Goal: Transaction & Acquisition: Purchase product/service

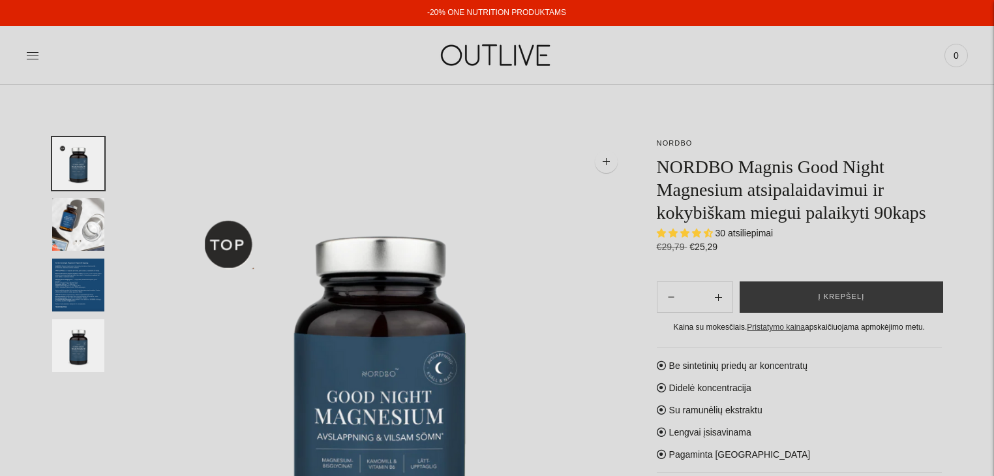
select select "**********"
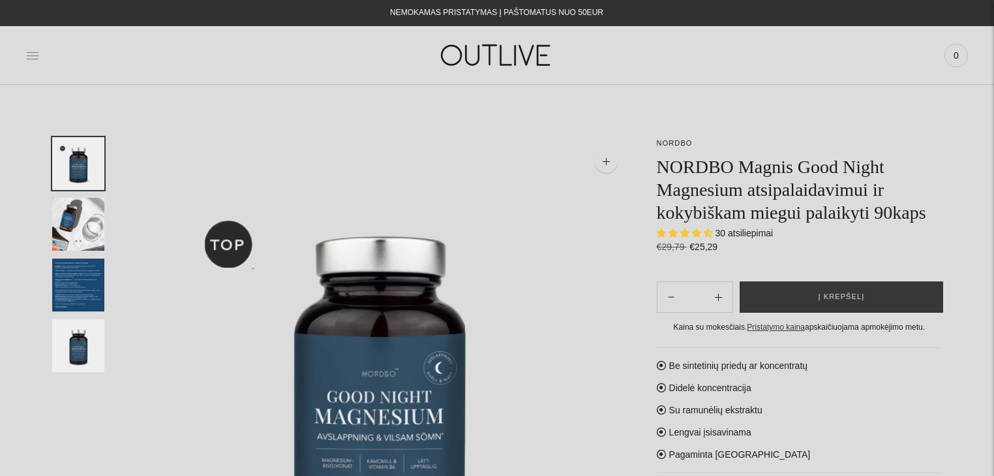
click at [31, 52] on icon at bounding box center [33, 55] width 12 height 7
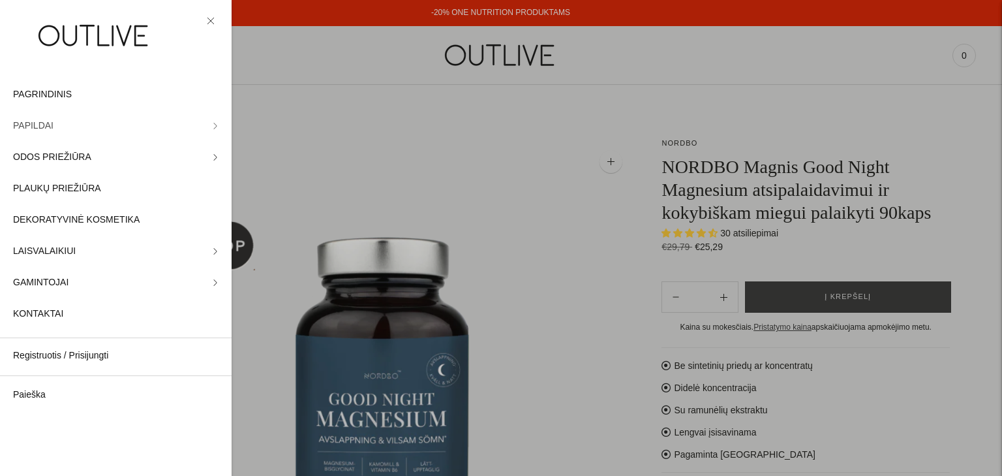
click at [36, 125] on span "PAPILDAI" at bounding box center [33, 126] width 40 height 16
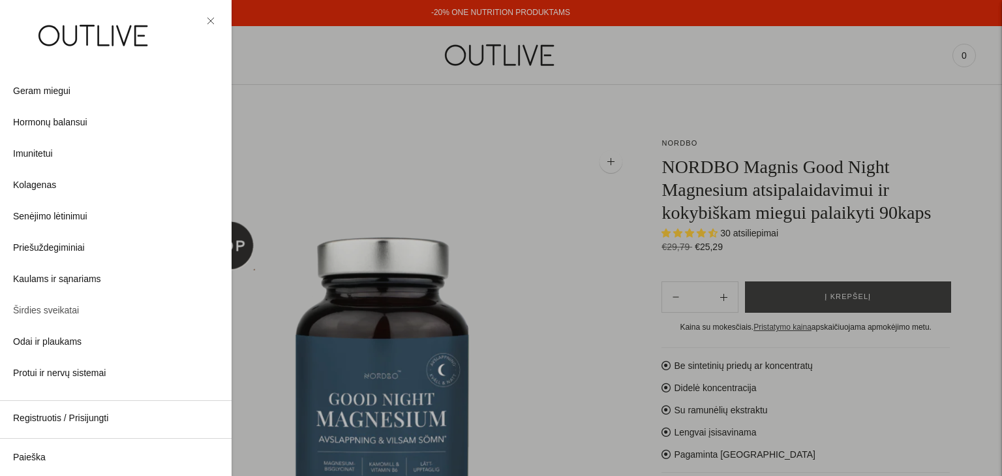
scroll to position [198, 0]
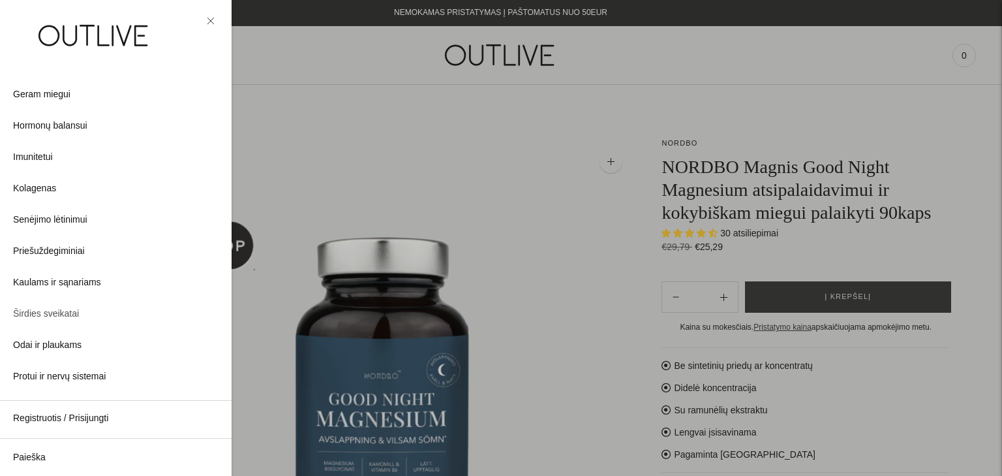
click at [40, 313] on span "Širdies sveikatai" at bounding box center [46, 314] width 66 height 16
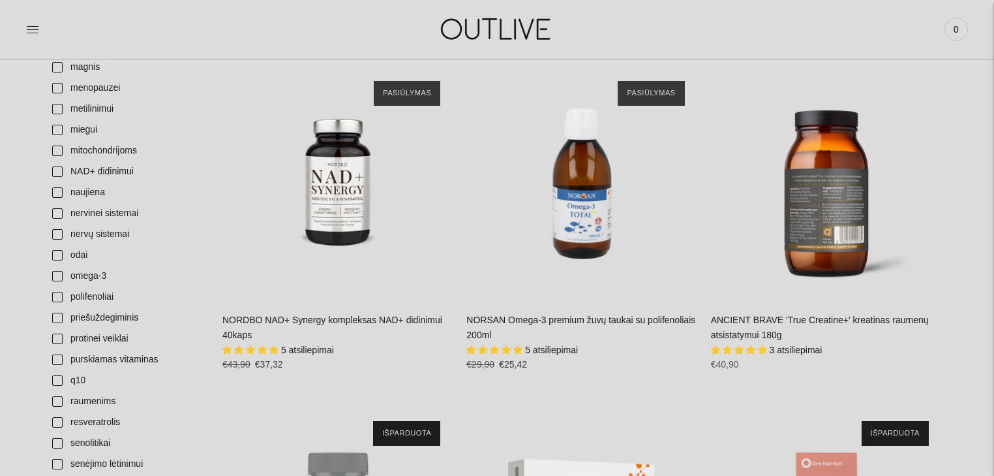
scroll to position [1044, 0]
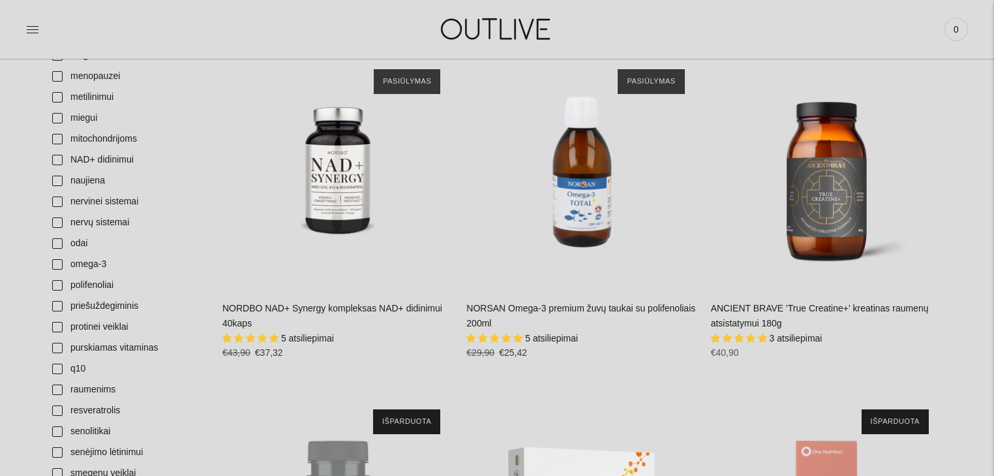
click at [582, 307] on link "NORSAN Omega-3 premium žuvų taukai su polifenoliais 200ml" at bounding box center [580, 316] width 229 height 26
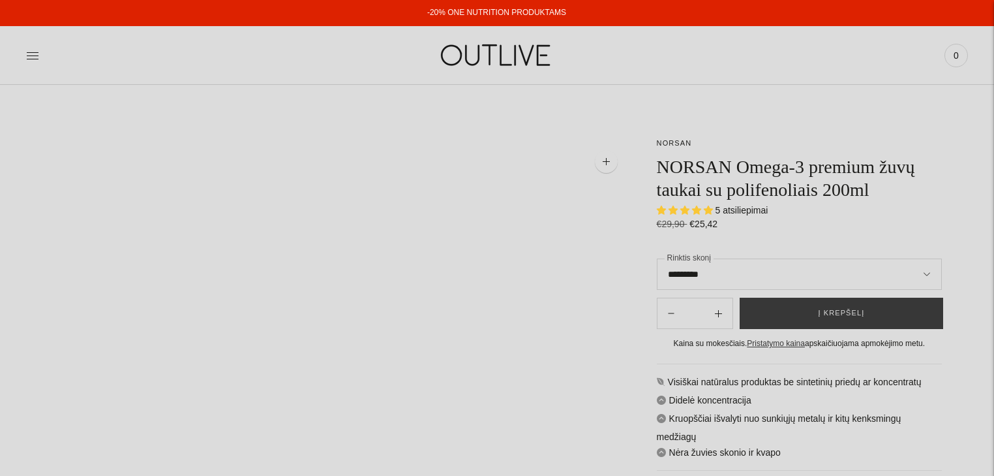
select select "**********"
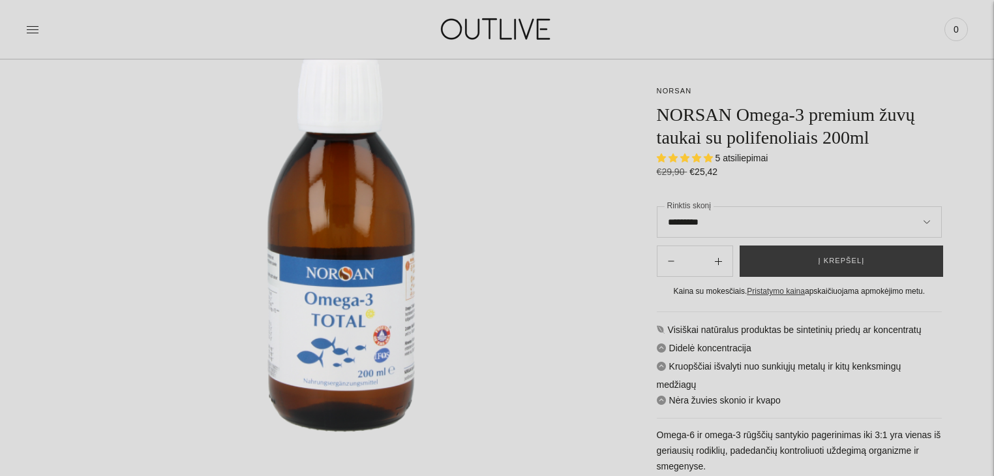
scroll to position [209, 0]
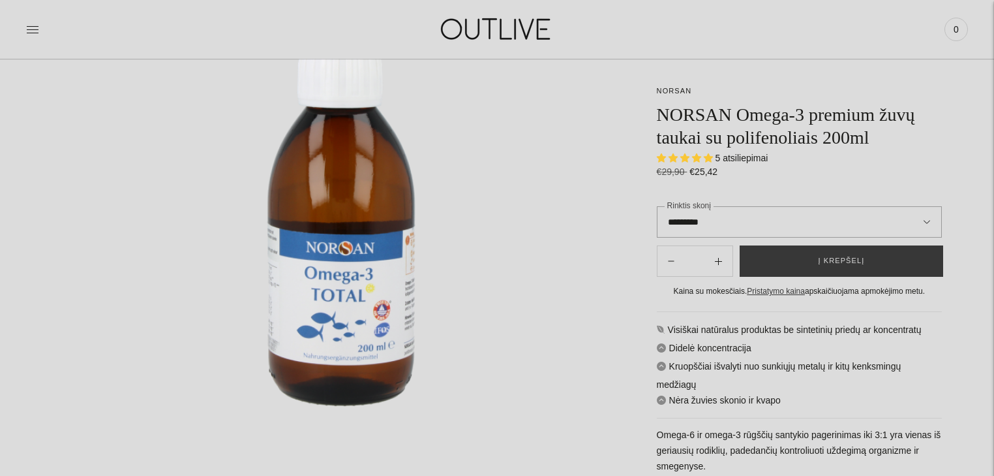
click at [926, 221] on select "**********" at bounding box center [799, 221] width 285 height 31
select select "**********"
click at [657, 206] on select "**********" at bounding box center [799, 221] width 285 height 31
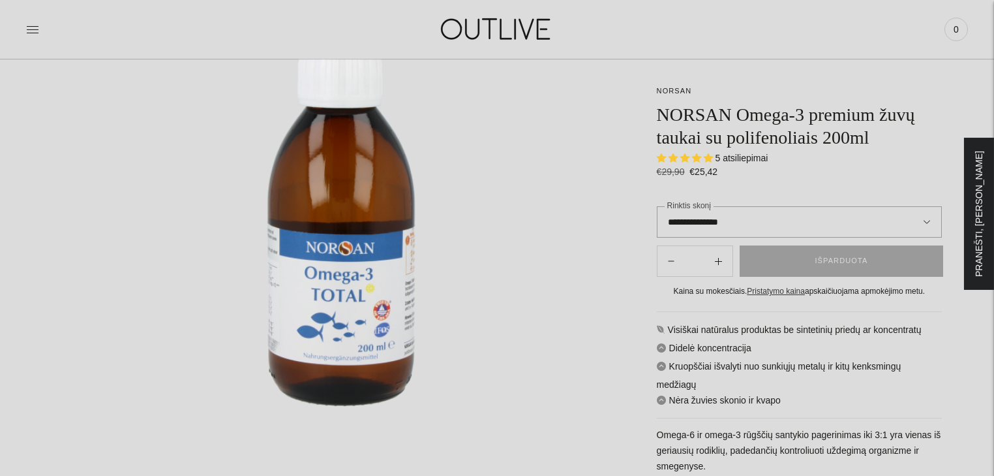
click at [926, 220] on select "**********" at bounding box center [799, 221] width 285 height 31
select select "*********"
click at [657, 206] on select "**********" at bounding box center [799, 221] width 285 height 31
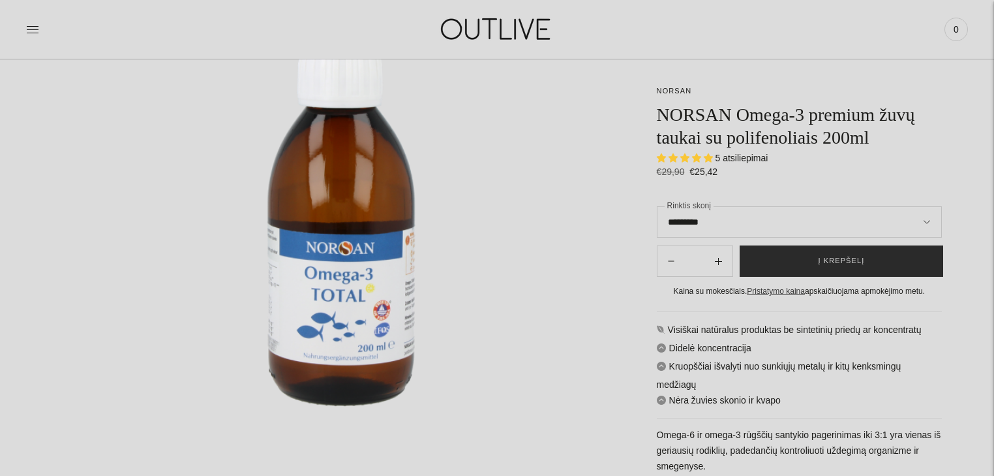
click at [842, 258] on span "Į krepšelį" at bounding box center [841, 260] width 46 height 13
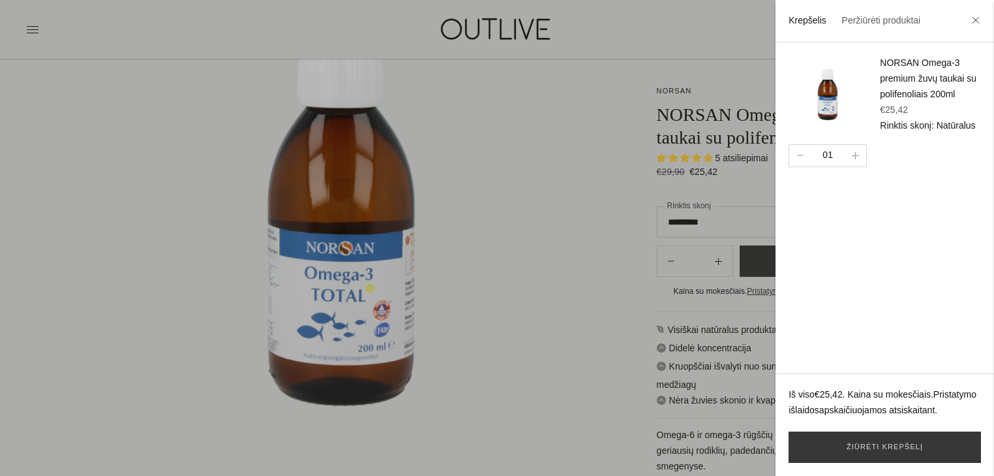
click at [598, 344] on div at bounding box center [497, 238] width 994 height 476
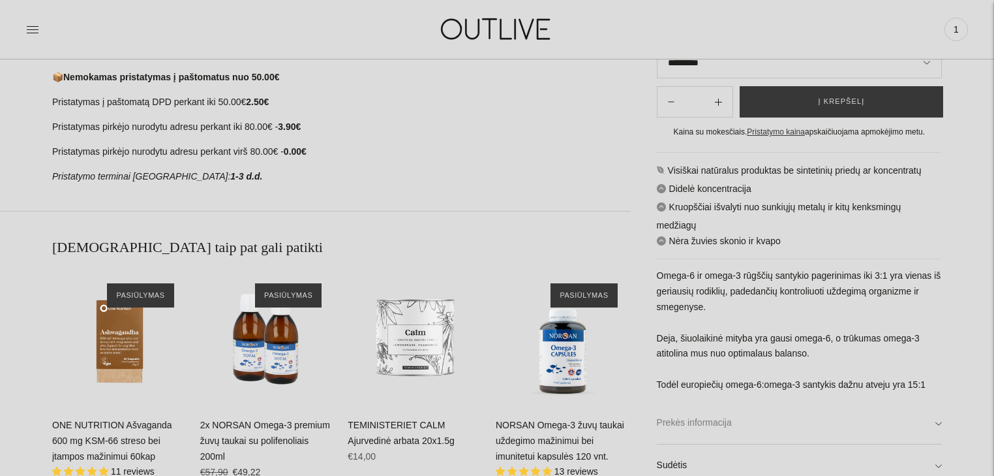
scroll to position [835, 0]
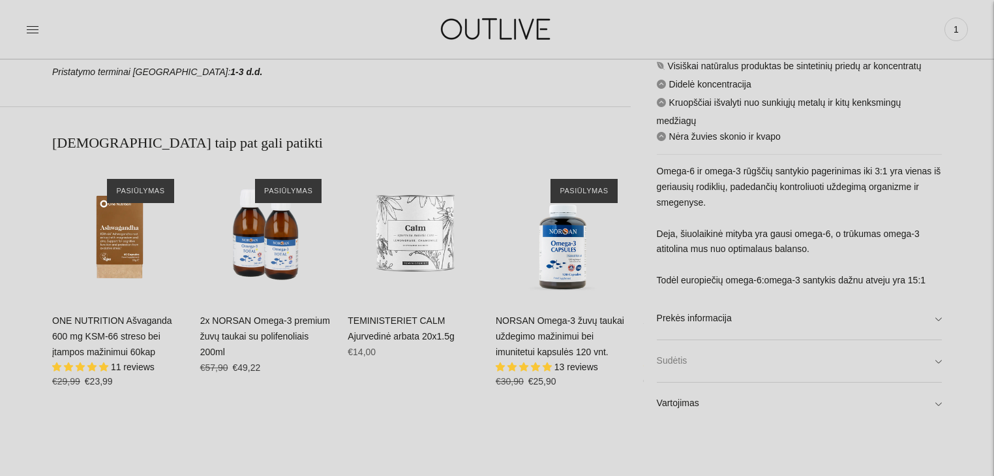
click at [879, 350] on link "Sudėtis" at bounding box center [799, 362] width 285 height 42
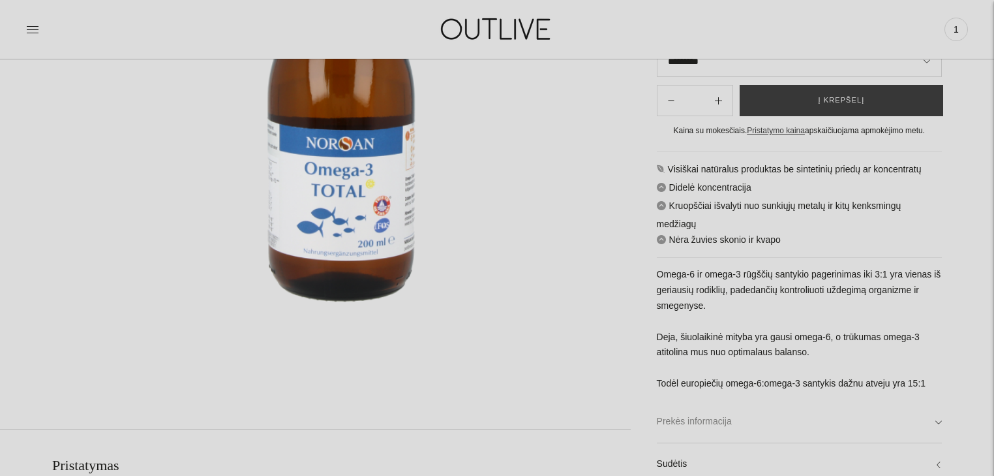
scroll to position [470, 0]
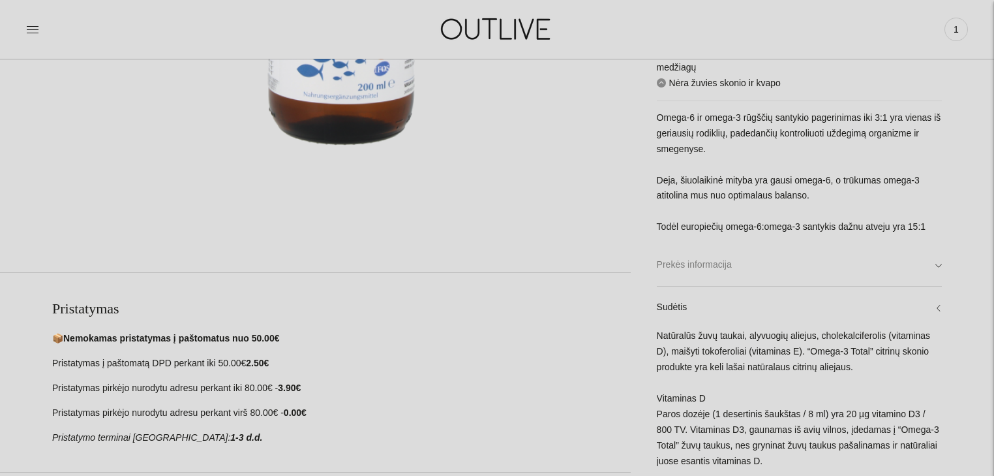
click at [939, 266] on link "Prekės informacija" at bounding box center [799, 265] width 285 height 42
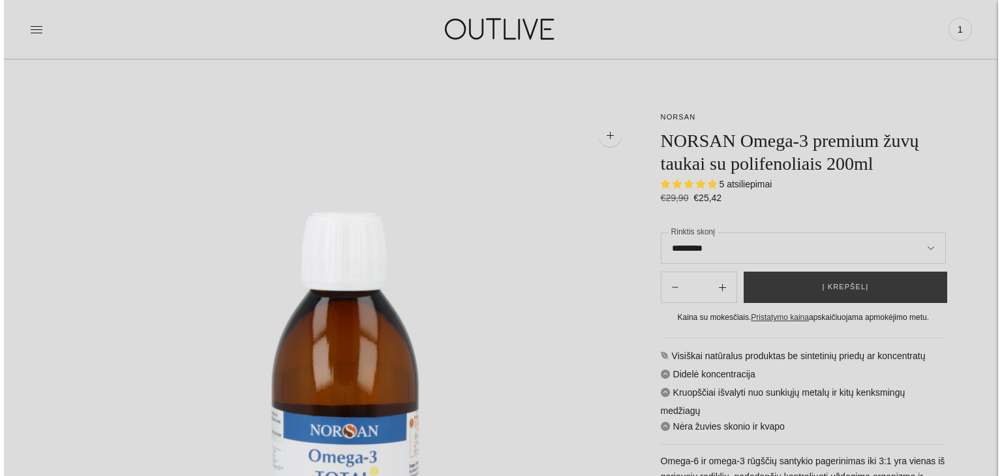
scroll to position [0, 0]
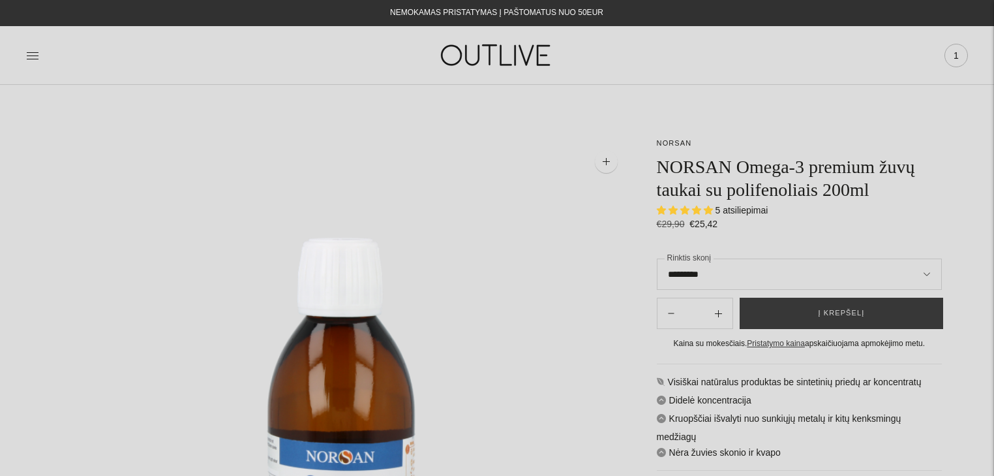
click at [954, 59] on span "1" at bounding box center [956, 55] width 18 height 18
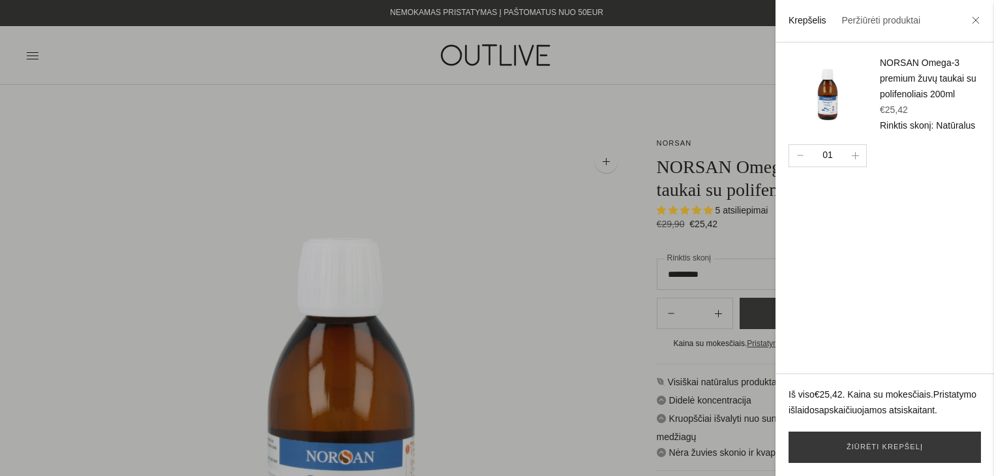
click at [541, 179] on div at bounding box center [497, 238] width 994 height 476
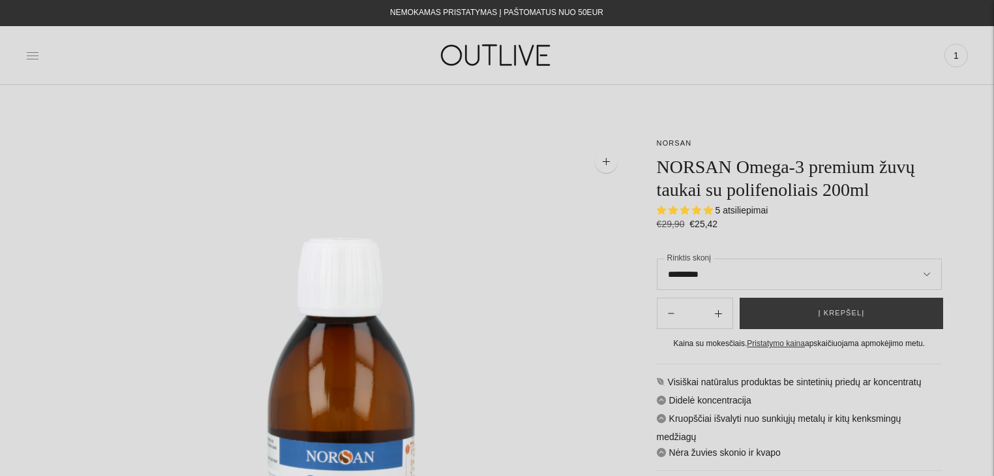
click at [34, 50] on icon at bounding box center [32, 55] width 13 height 13
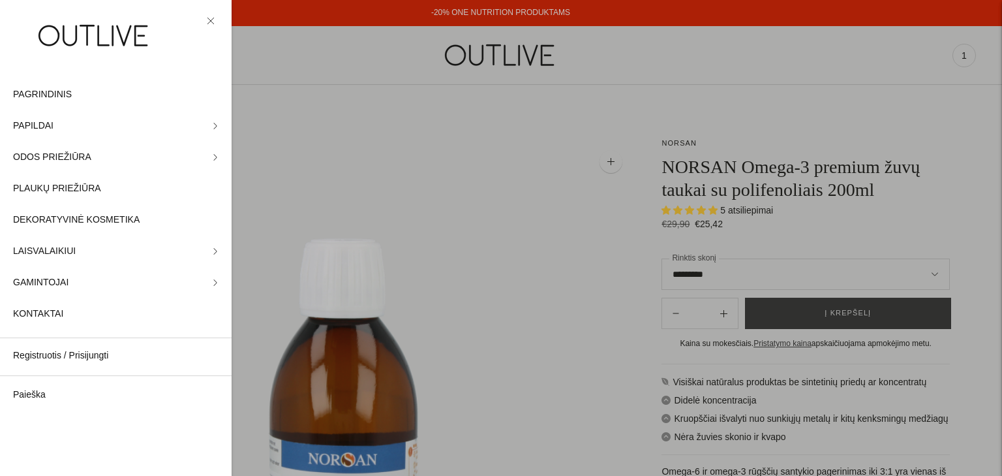
click at [209, 16] on link at bounding box center [211, 21] width 16 height 16
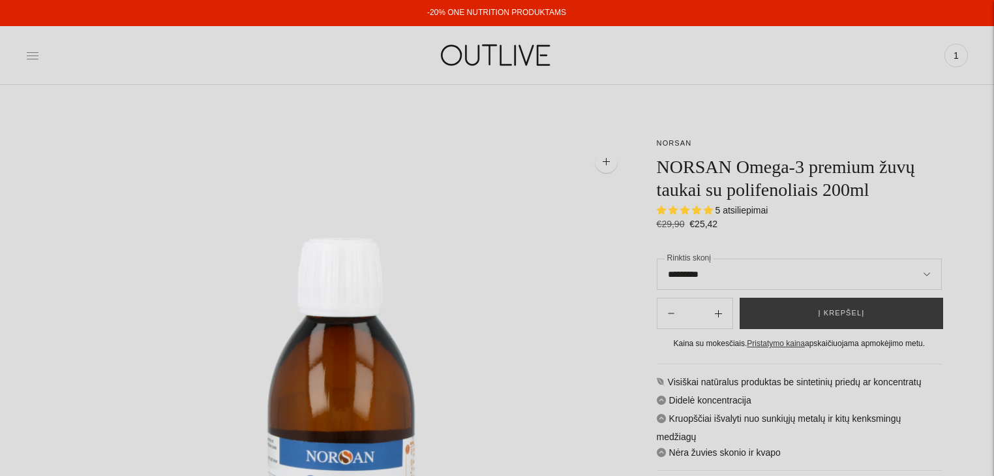
click at [29, 55] on icon at bounding box center [32, 55] width 13 height 13
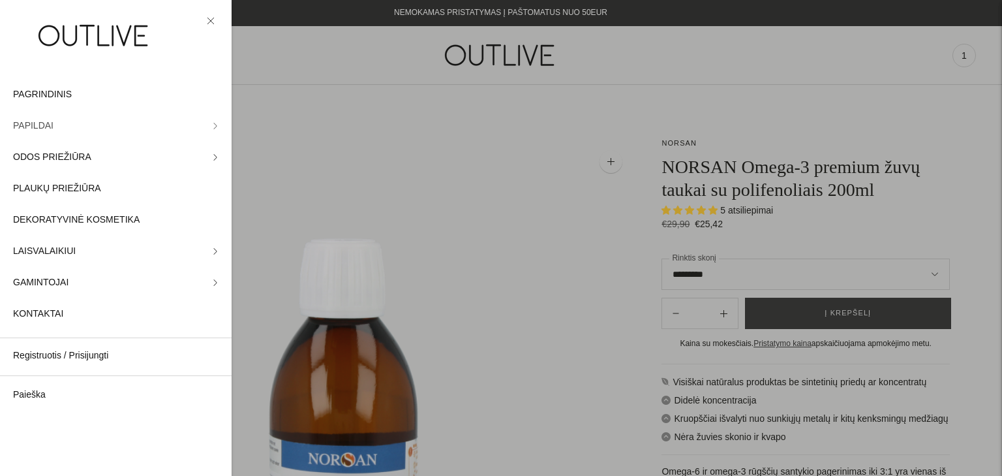
click at [41, 121] on span "PAPILDAI" at bounding box center [33, 126] width 40 height 16
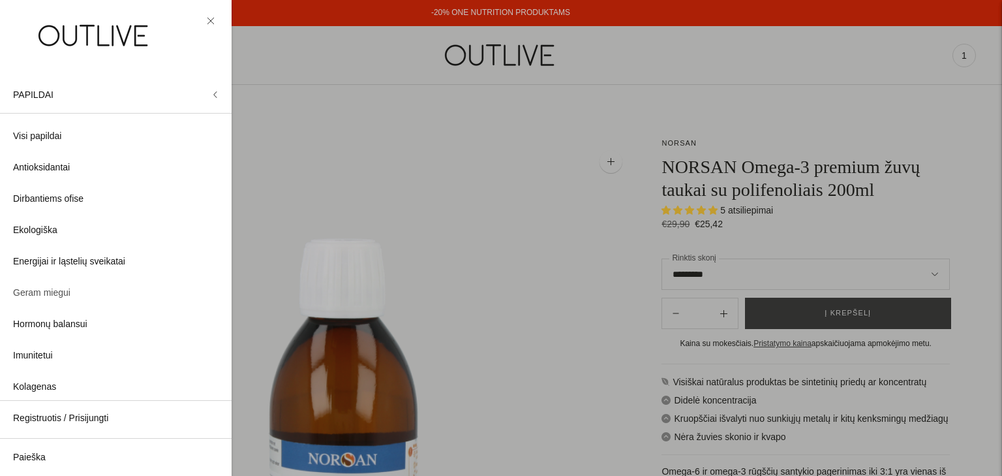
click at [37, 289] on span "Geram miegui" at bounding box center [41, 293] width 57 height 16
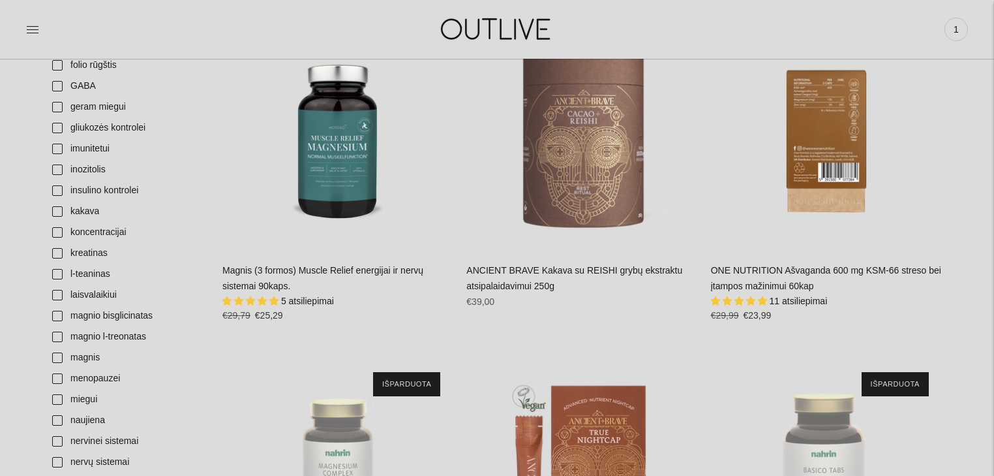
scroll to position [887, 0]
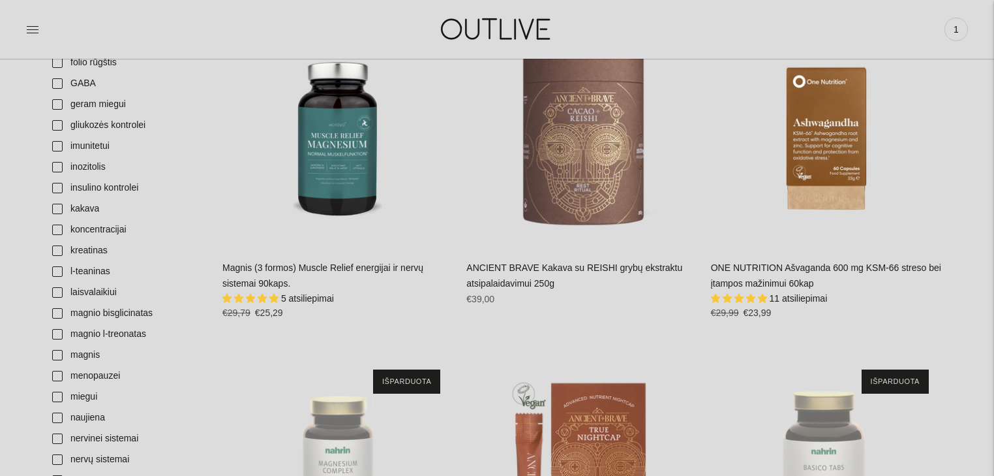
click at [303, 295] on span "5 atsiliepimai" at bounding box center [307, 298] width 53 height 10
click at [322, 266] on link "Magnis (3 formos) Muscle Relief energijai ir nervų sistemai 90kaps." at bounding box center [322, 275] width 201 height 26
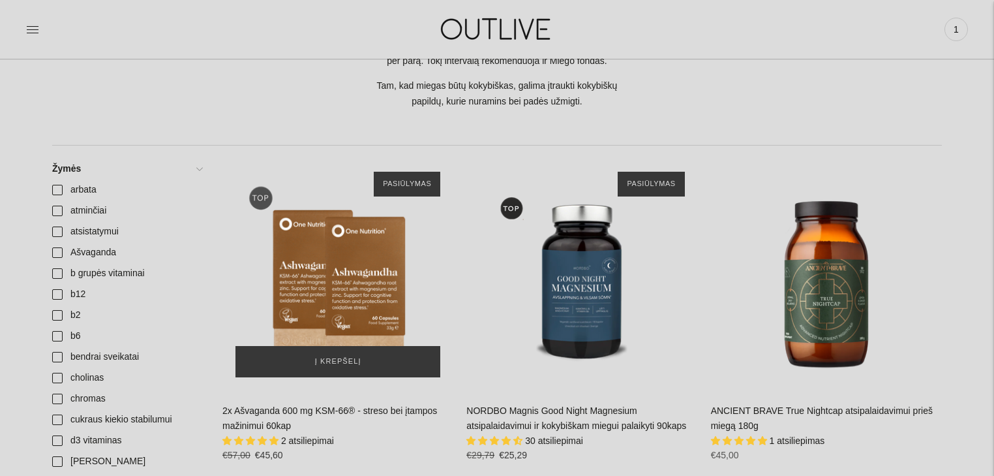
scroll to position [470, 0]
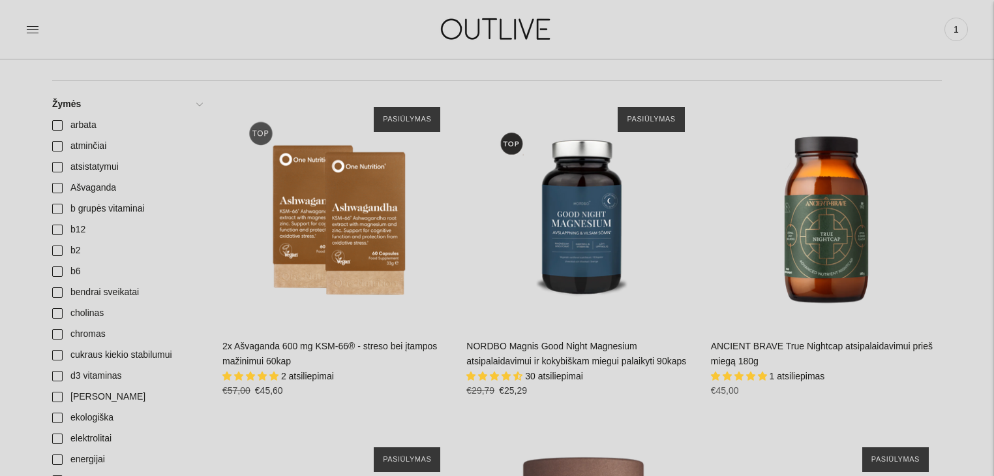
click at [600, 358] on link "NORDBO Magnis Good Night Magnesium atsipalaidavimui ir kokybiškam miegui palaik…" at bounding box center [576, 354] width 220 height 26
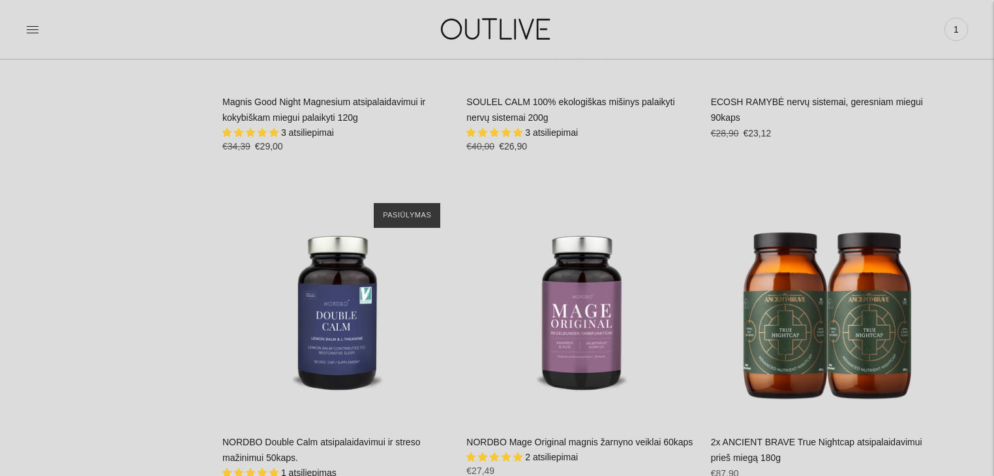
scroll to position [2140, 0]
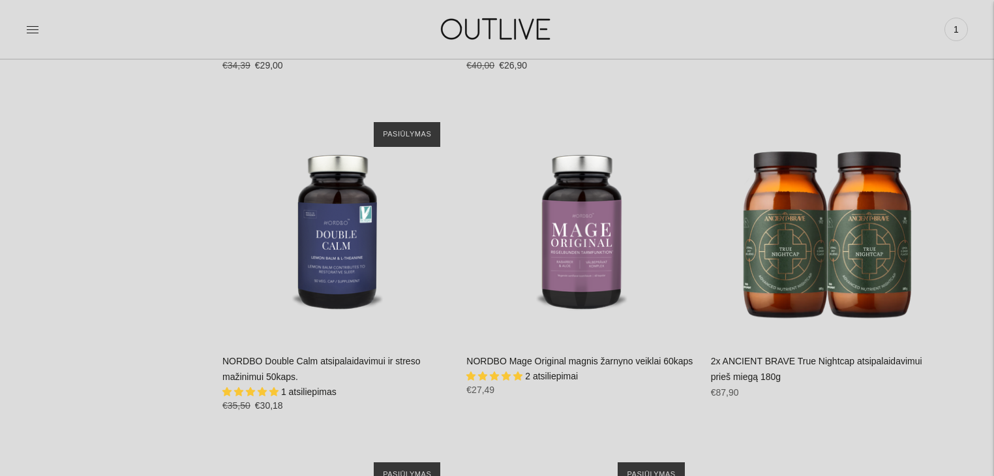
click at [614, 363] on link "NORDBO Mage Original magnis žarnyno veiklai 60kaps" at bounding box center [579, 361] width 226 height 10
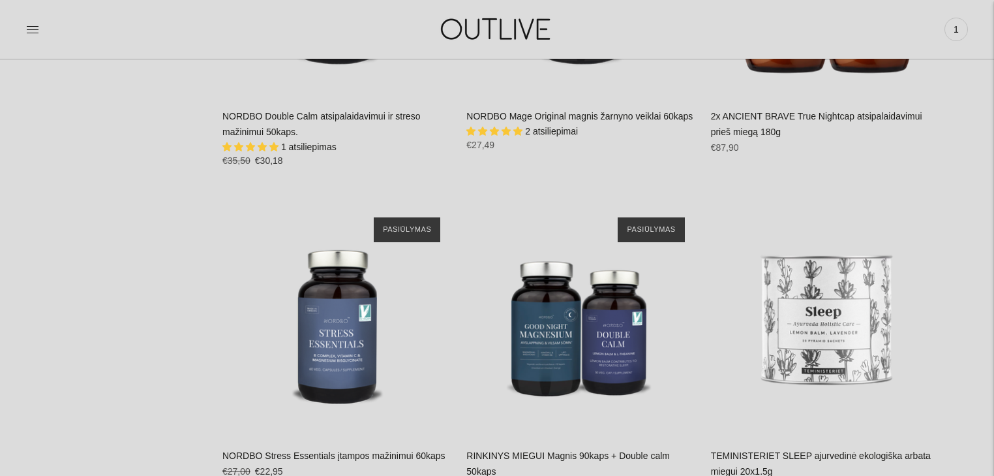
scroll to position [2505, 0]
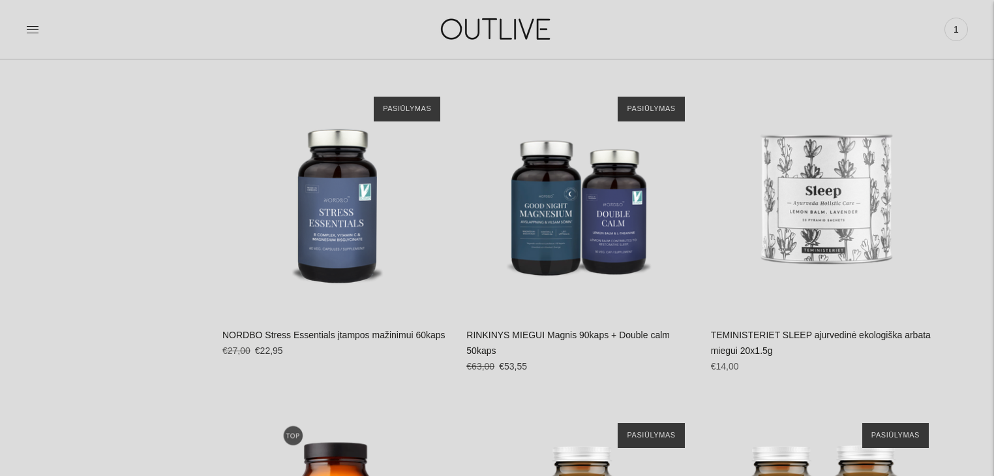
click at [303, 335] on link "NORDBO Stress Essentials įtampos mažinimui 60kaps" at bounding box center [333, 334] width 223 height 10
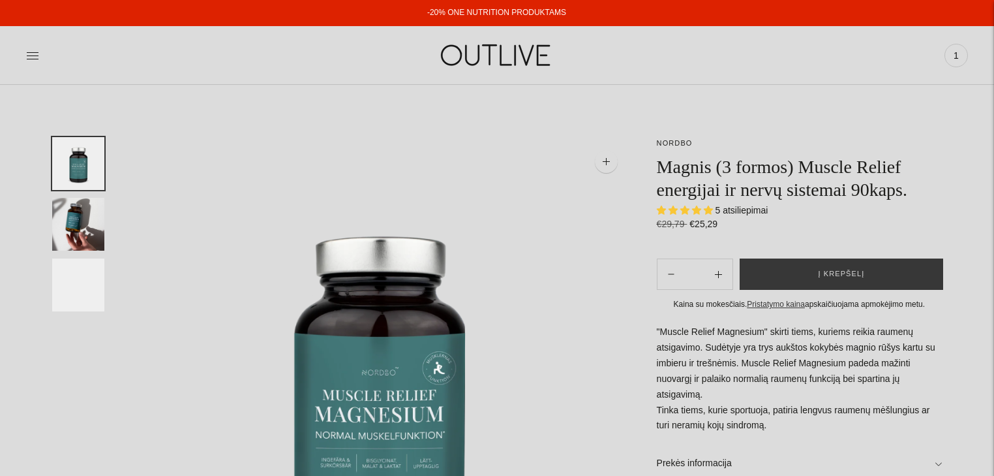
select select "**********"
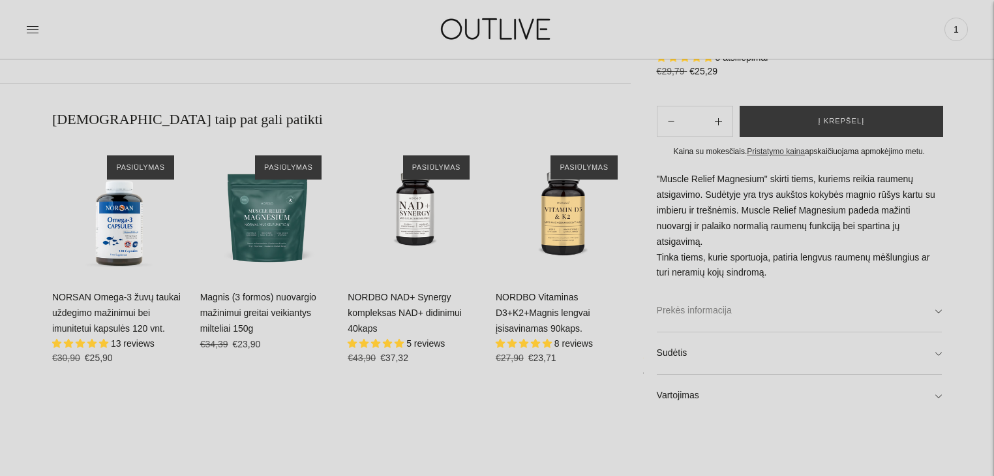
scroll to position [783, 0]
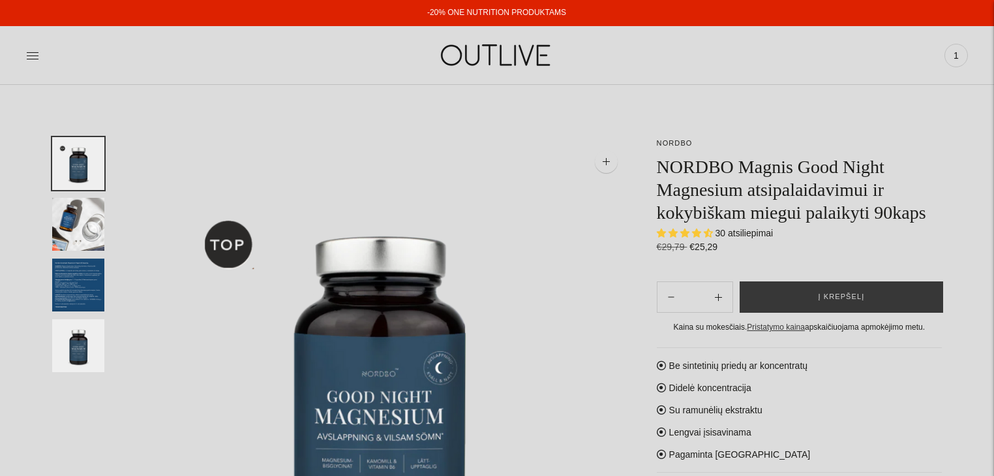
select select "**********"
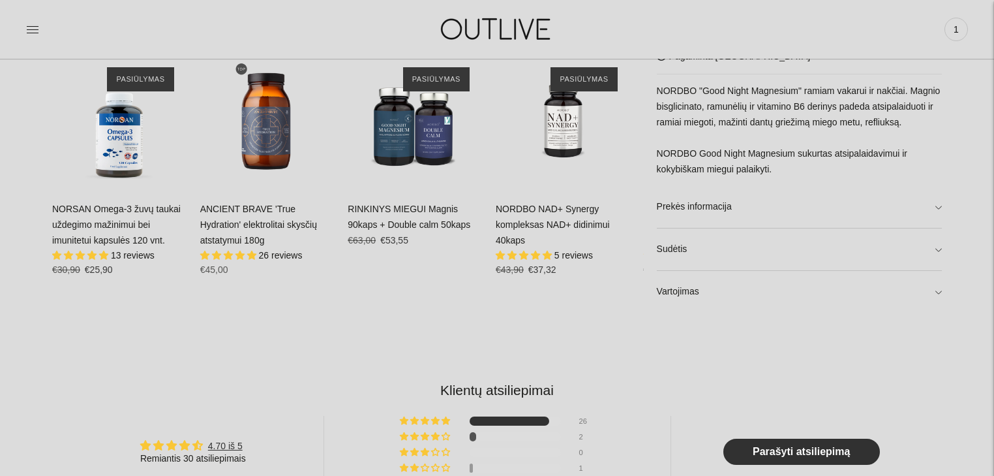
scroll to position [835, 0]
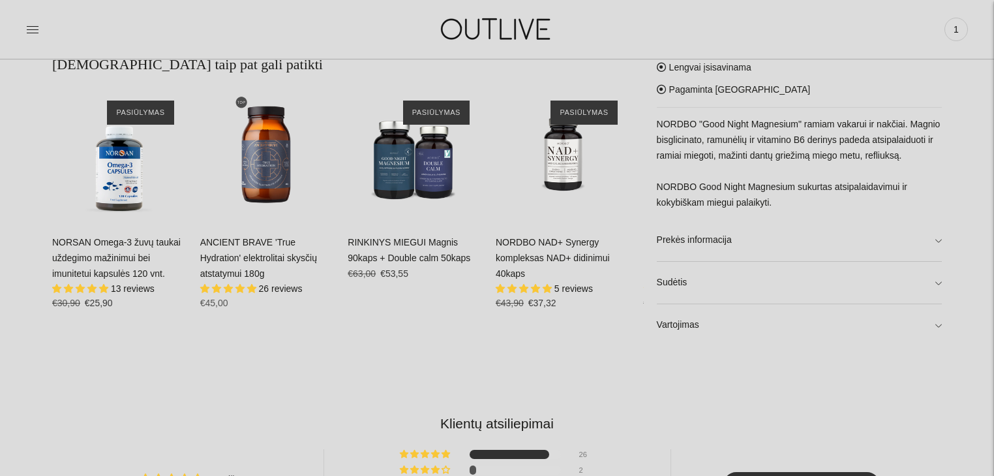
click at [413, 245] on link "RINKINYS MIEGUI Magnis 90kaps + Double calm 50kaps" at bounding box center [409, 250] width 123 height 26
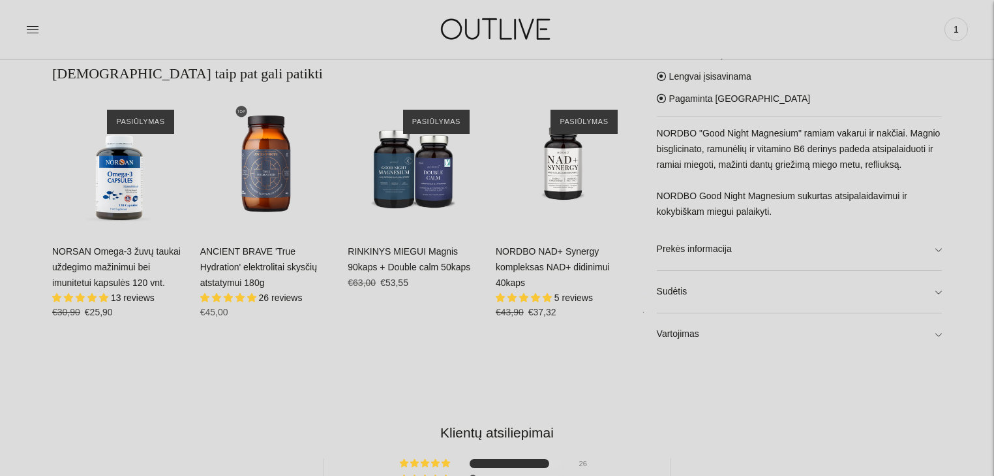
scroll to position [986, 0]
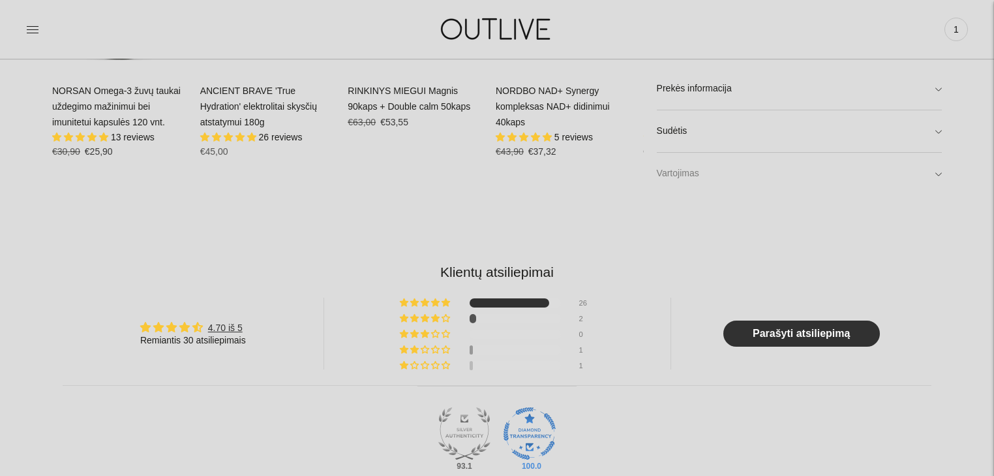
click at [690, 177] on link "Vartojimas" at bounding box center [799, 174] width 285 height 42
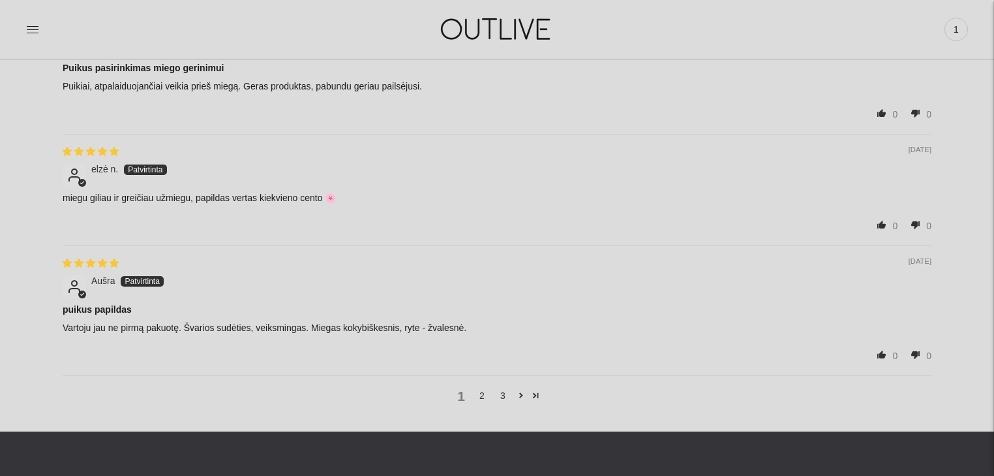
scroll to position [2035, 0]
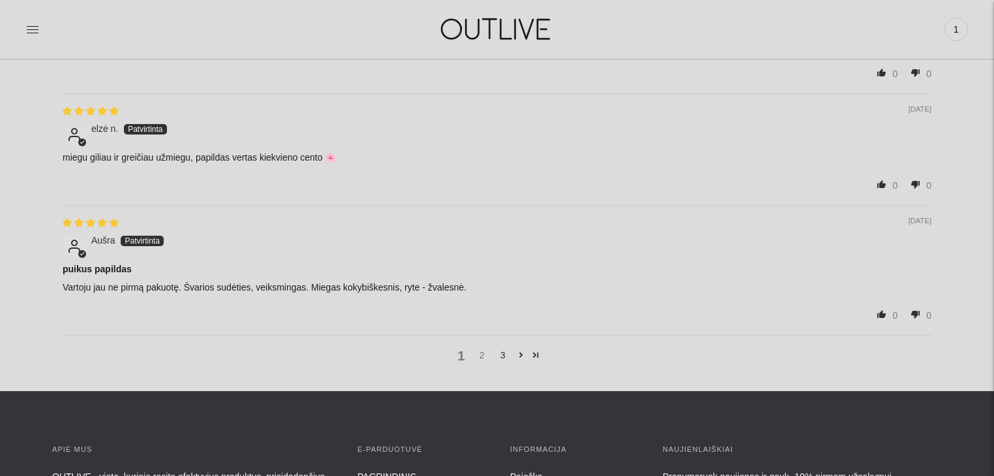
click at [480, 353] on link "2" at bounding box center [482, 355] width 21 height 14
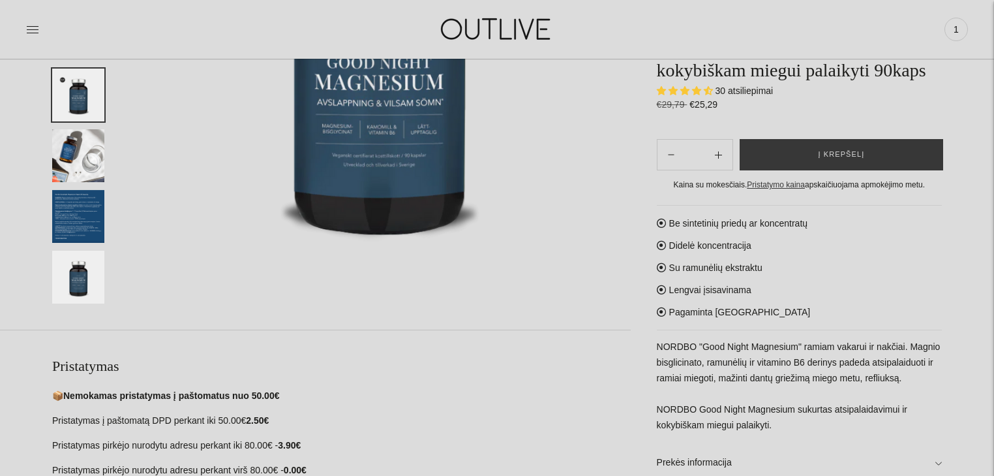
scroll to position [313, 0]
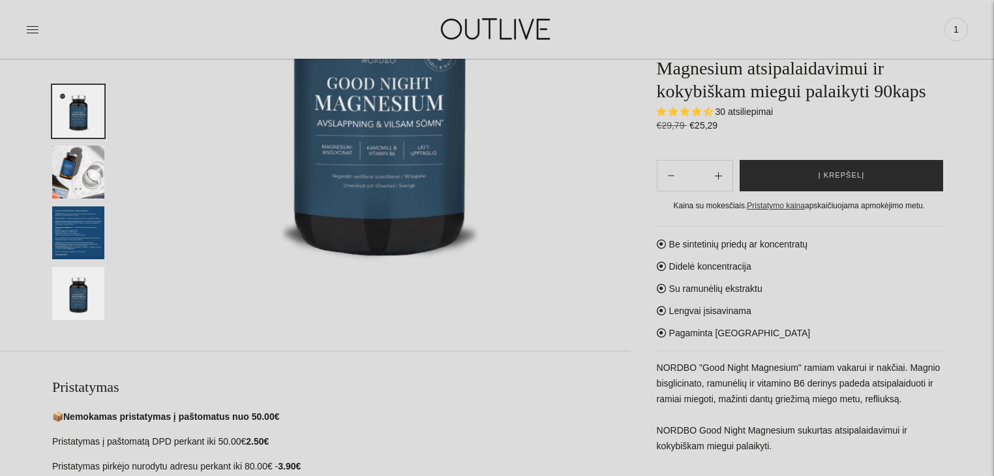
click at [844, 170] on span "Į krepšelį" at bounding box center [841, 176] width 46 height 13
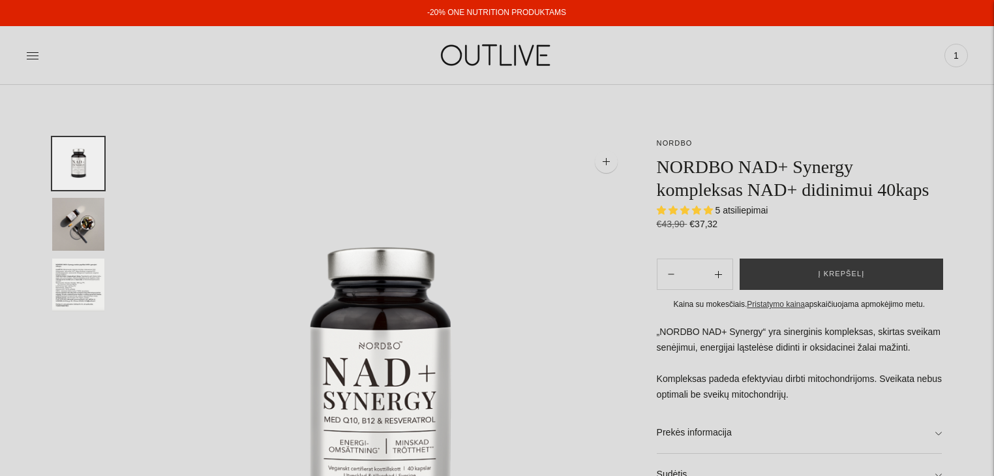
select select "**********"
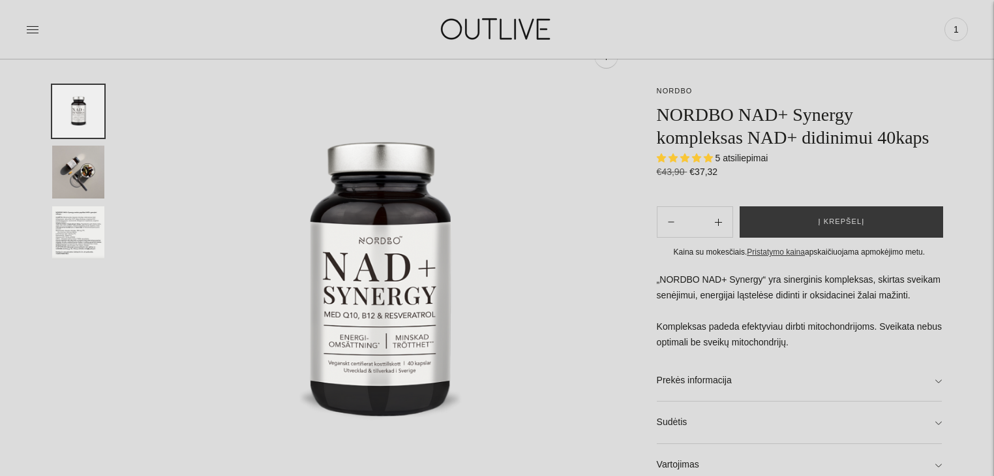
scroll to position [157, 0]
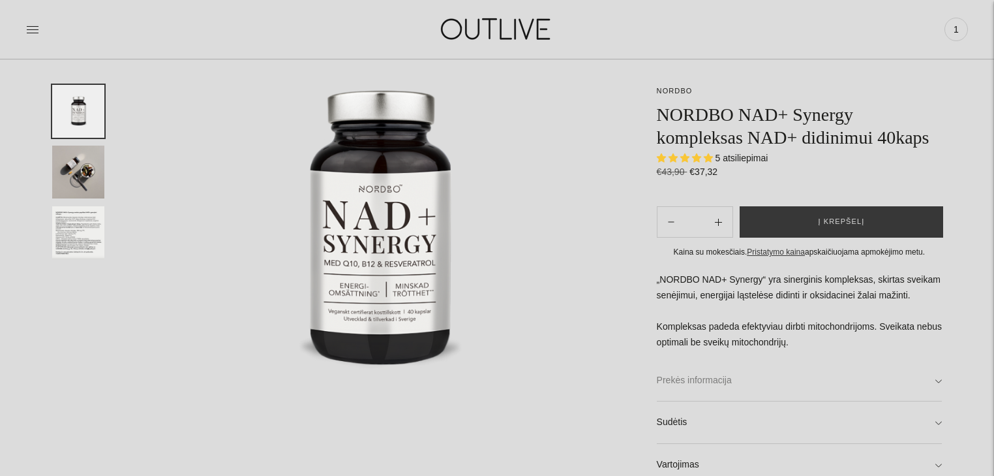
click at [715, 381] on link "Prekės informacija" at bounding box center [799, 380] width 285 height 42
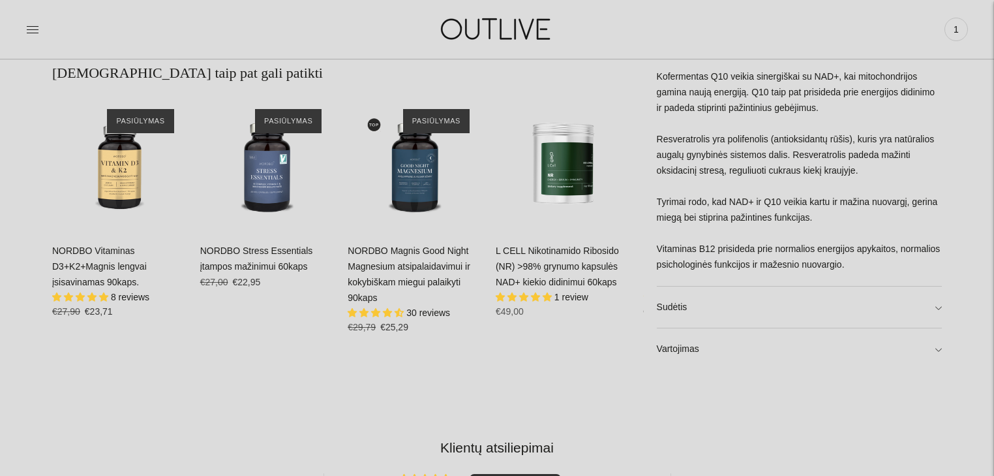
scroll to position [835, 0]
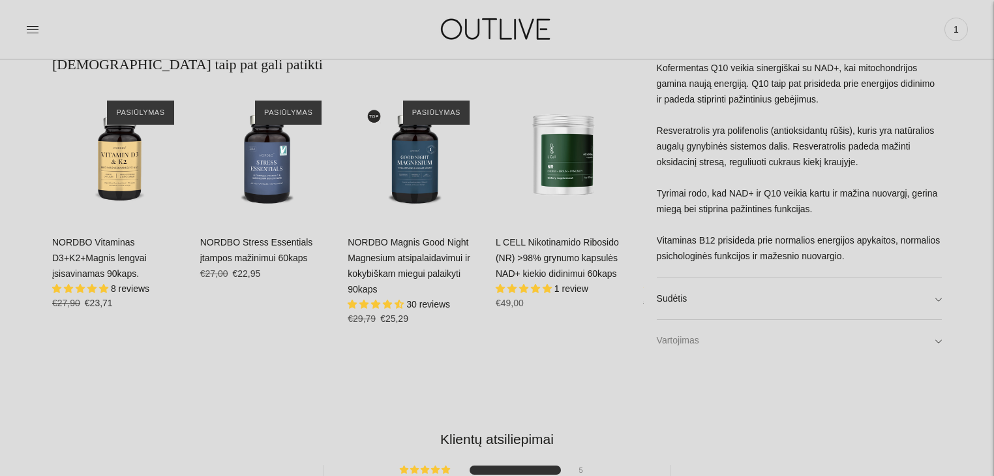
click at [667, 339] on link "Vartojimas" at bounding box center [799, 341] width 285 height 42
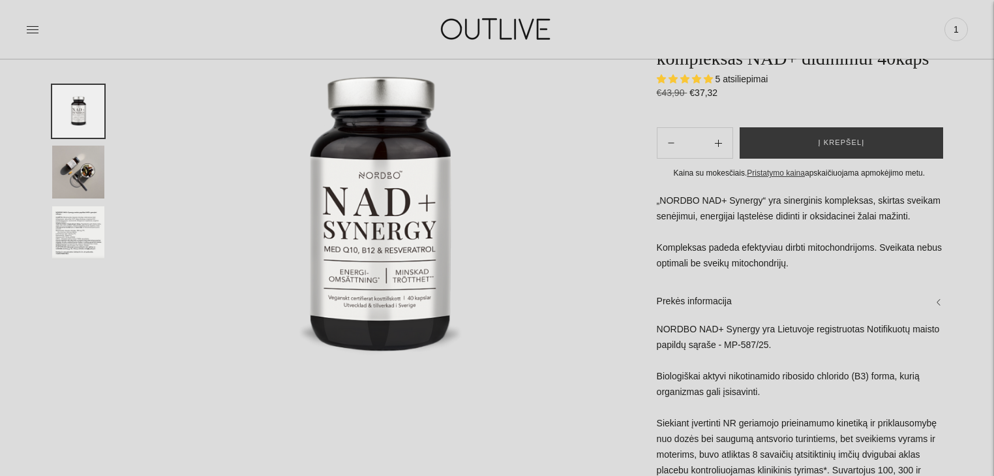
scroll to position [0, 0]
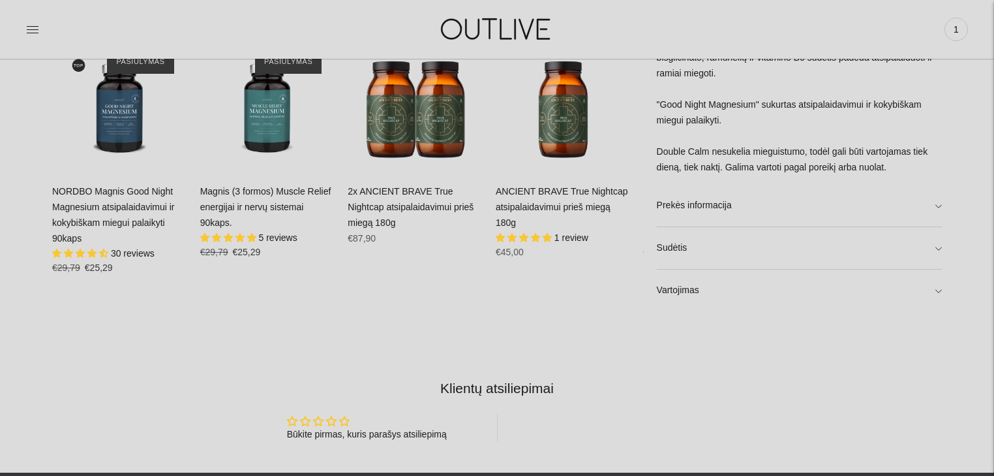
scroll to position [992, 0]
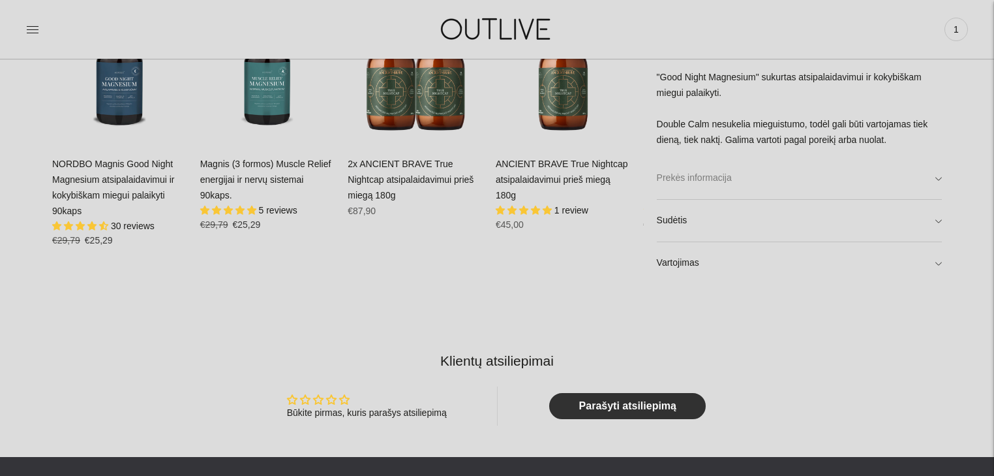
click at [932, 178] on link "Prekės informacija" at bounding box center [799, 178] width 285 height 42
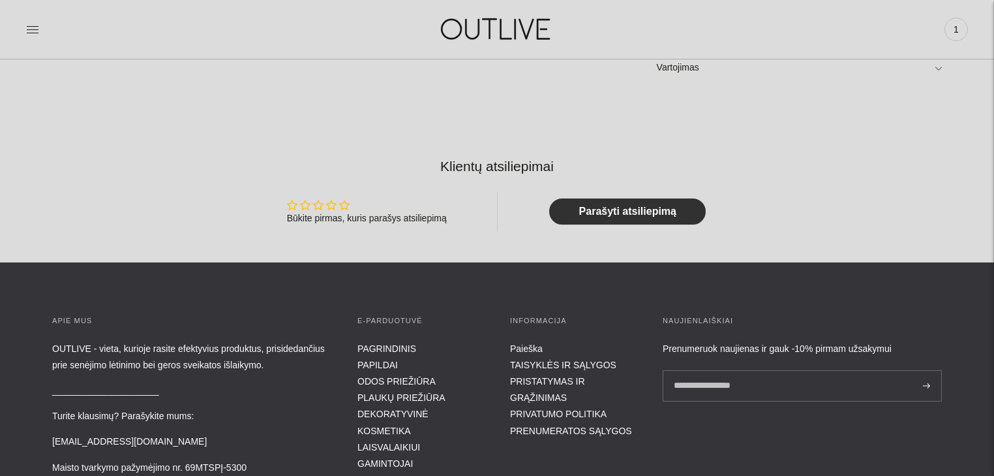
scroll to position [1200, 0]
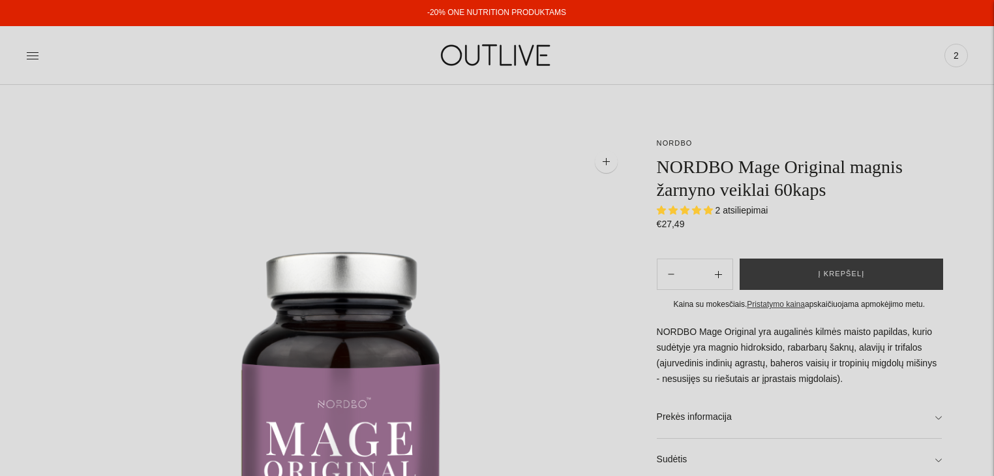
select select "**********"
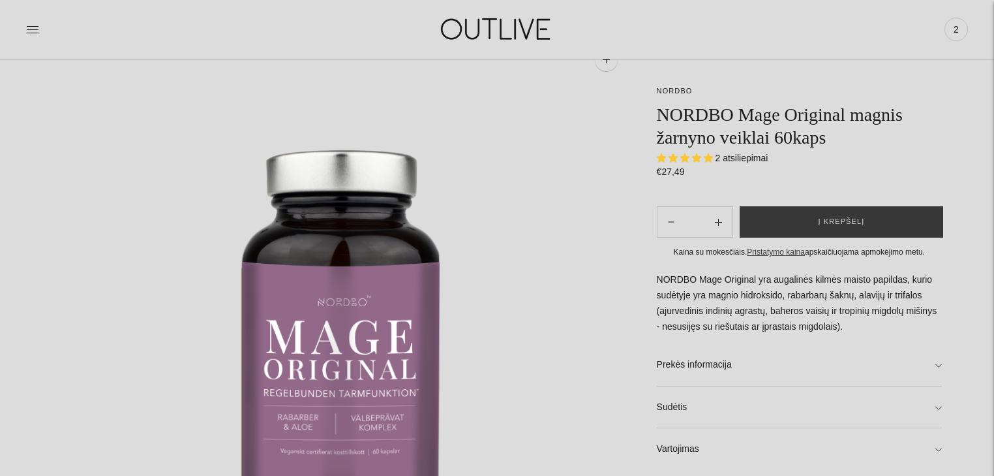
scroll to position [104, 0]
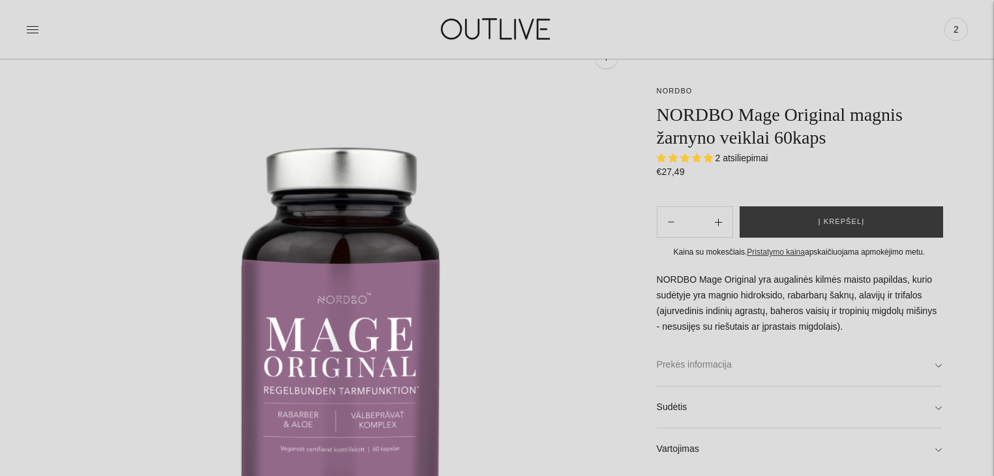
click at [934, 363] on link "Prekės informacija" at bounding box center [799, 365] width 285 height 42
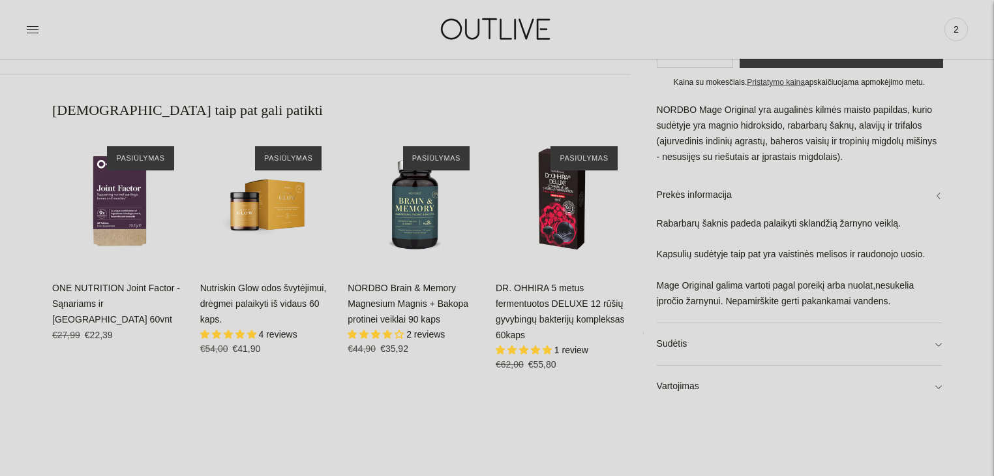
scroll to position [887, 0]
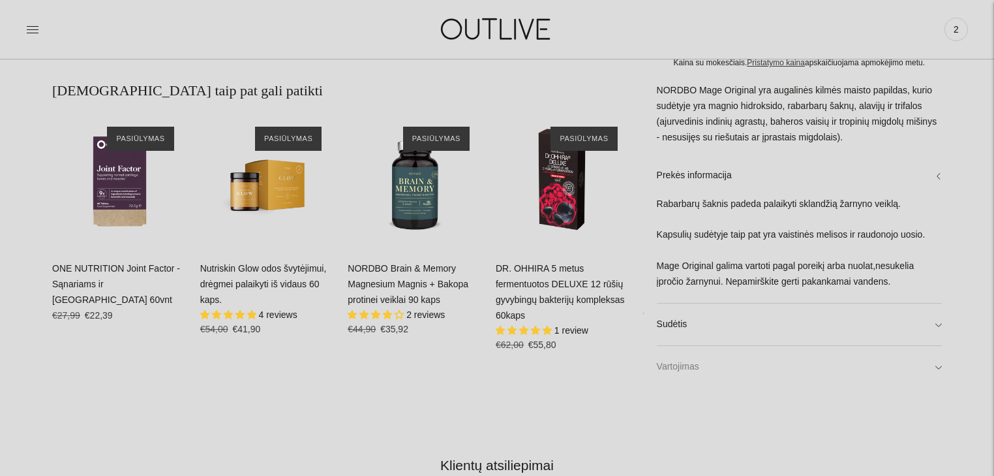
click at [849, 367] on link "Vartojimas" at bounding box center [799, 367] width 285 height 42
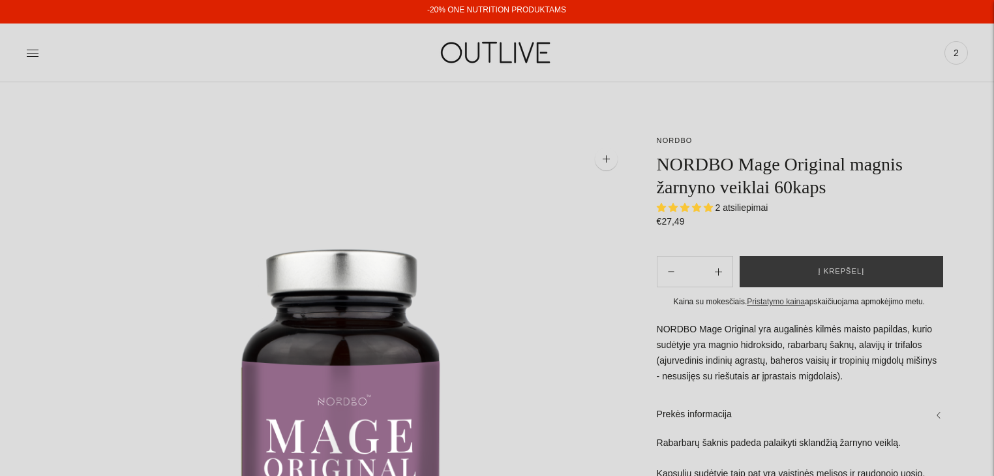
scroll to position [0, 0]
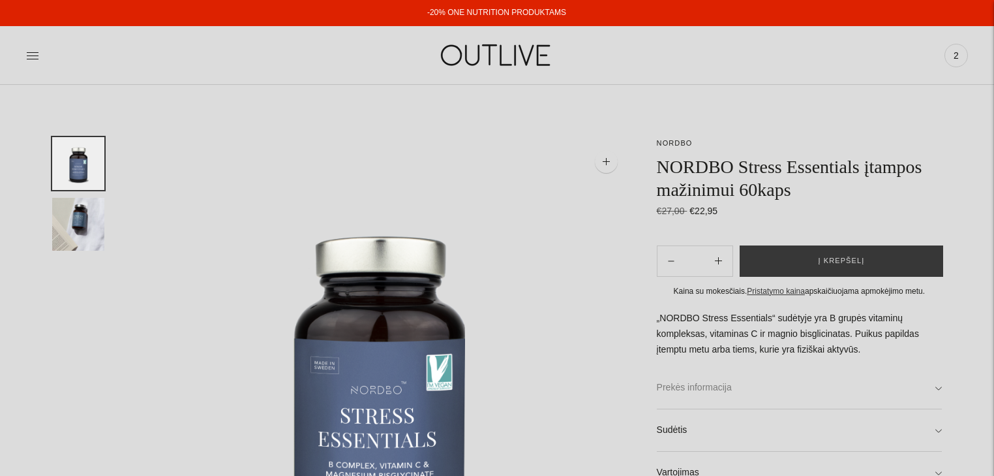
click at [938, 386] on link "Prekės informacija" at bounding box center [799, 388] width 285 height 42
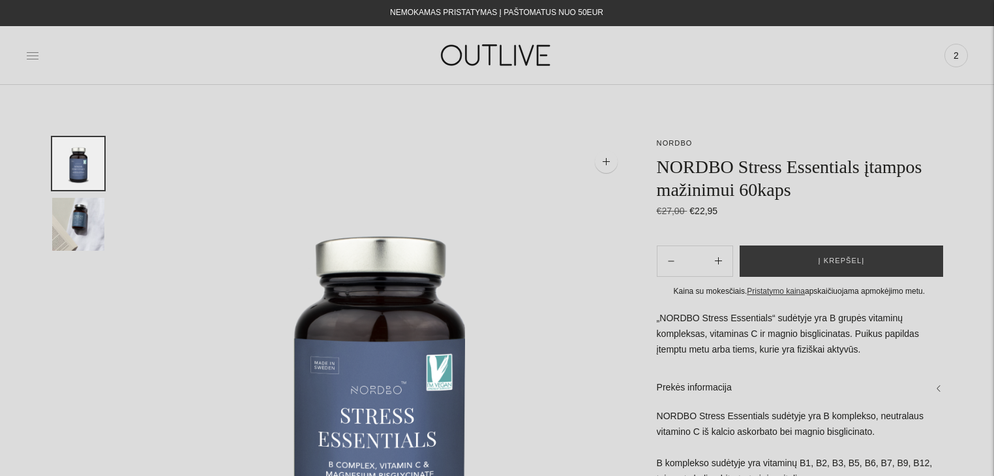
click at [31, 55] on icon at bounding box center [33, 55] width 12 height 7
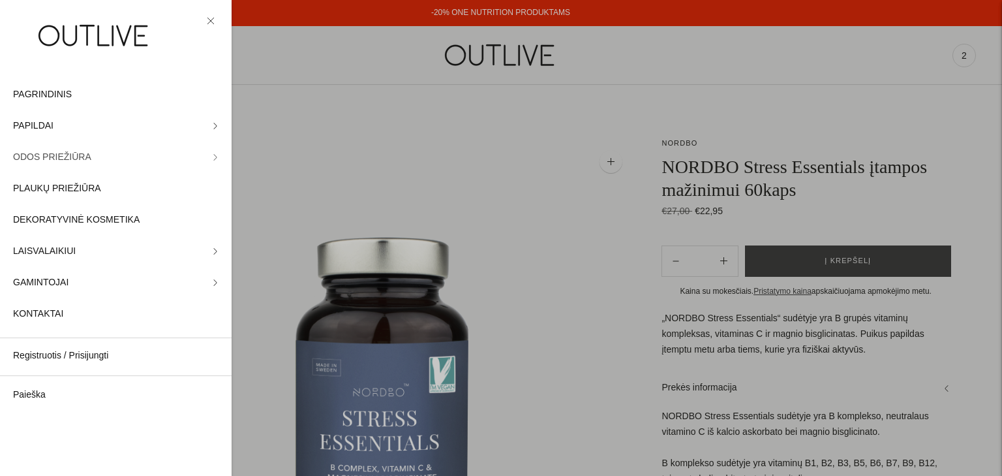
click at [56, 156] on span "ODOS PRIEŽIŪRA" at bounding box center [52, 157] width 78 height 16
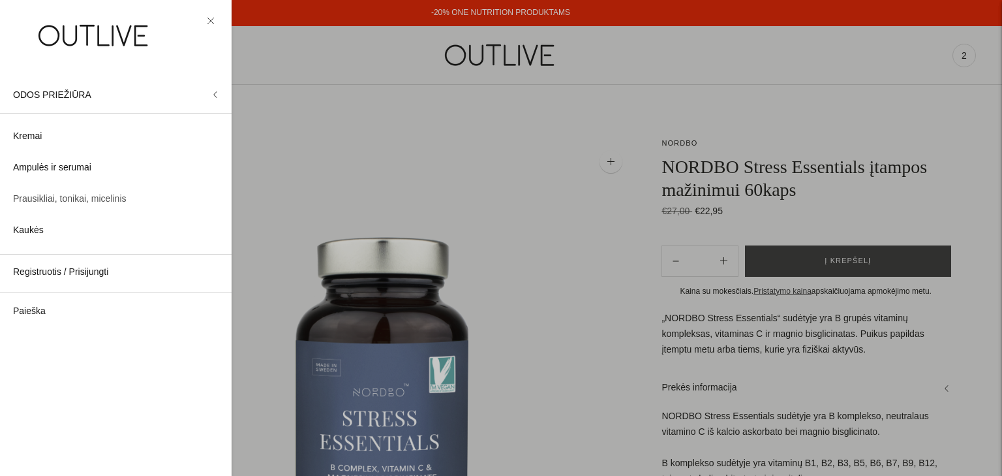
click at [75, 198] on span "Prausikliai, tonikai, micelinis" at bounding box center [70, 199] width 114 height 16
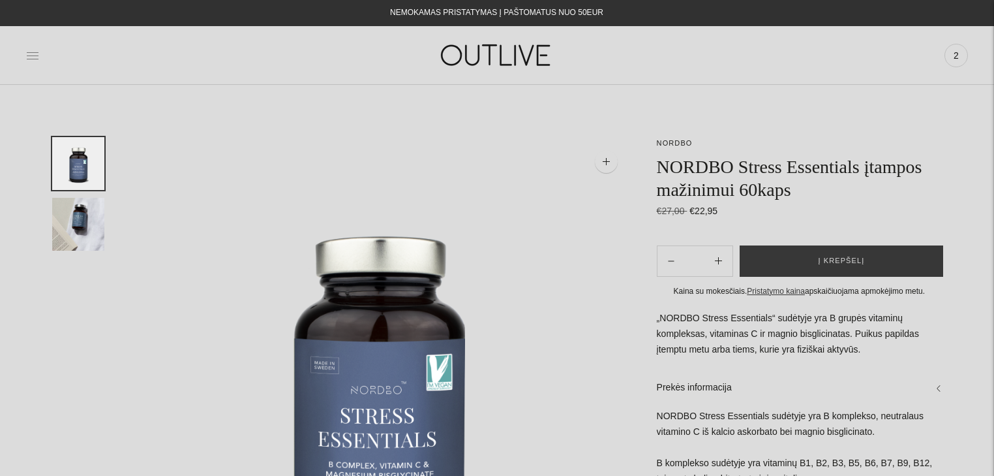
click at [29, 55] on icon at bounding box center [33, 55] width 12 height 7
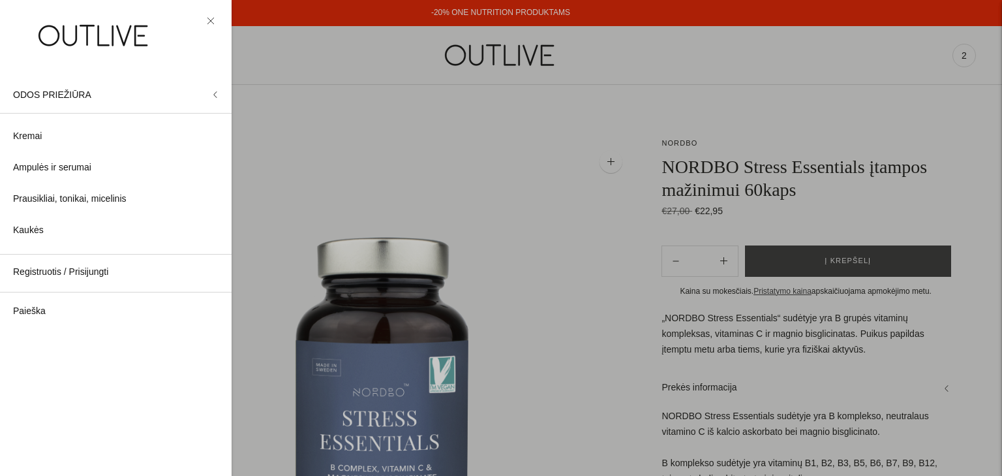
click at [200, 20] on div at bounding box center [116, 39] width 232 height 79
drag, startPoint x: 211, startPoint y: 16, endPoint x: 205, endPoint y: 19, distance: 7.0
click at [211, 17] on icon at bounding box center [211, 21] width 8 height 8
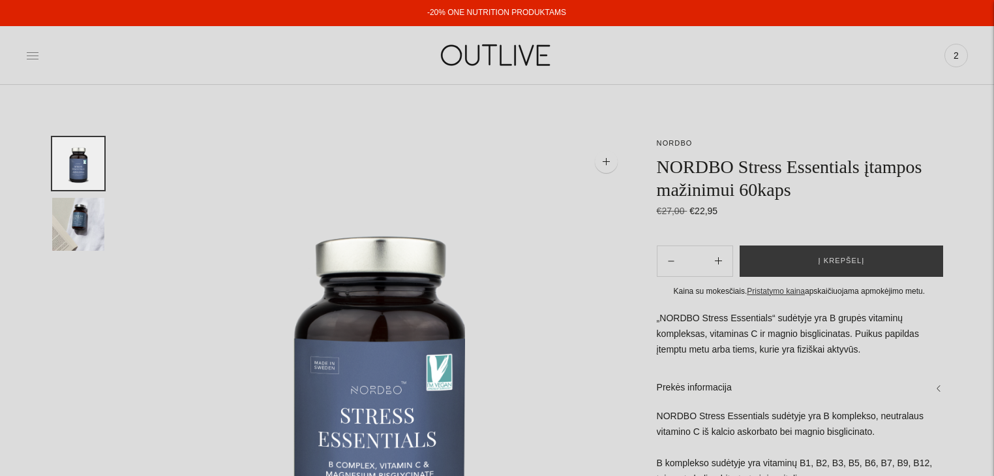
click at [31, 55] on icon at bounding box center [33, 55] width 12 height 7
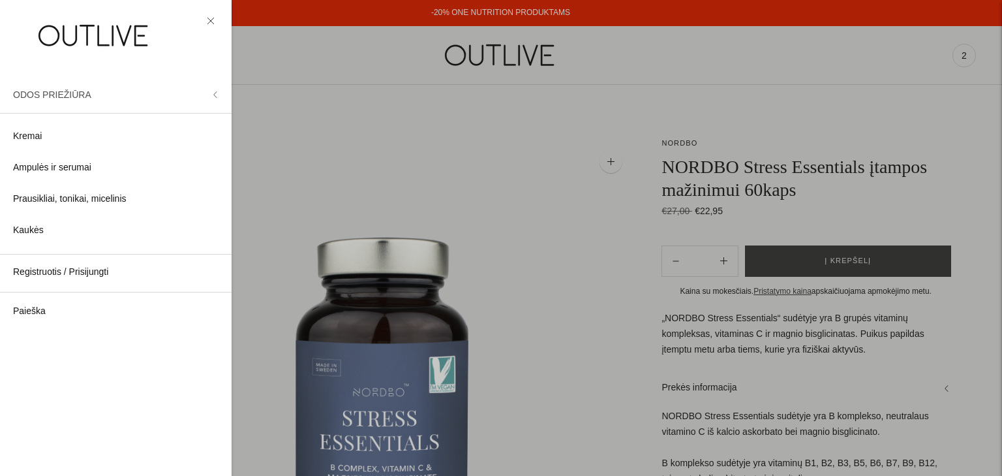
click at [214, 98] on icon at bounding box center [215, 94] width 7 height 7
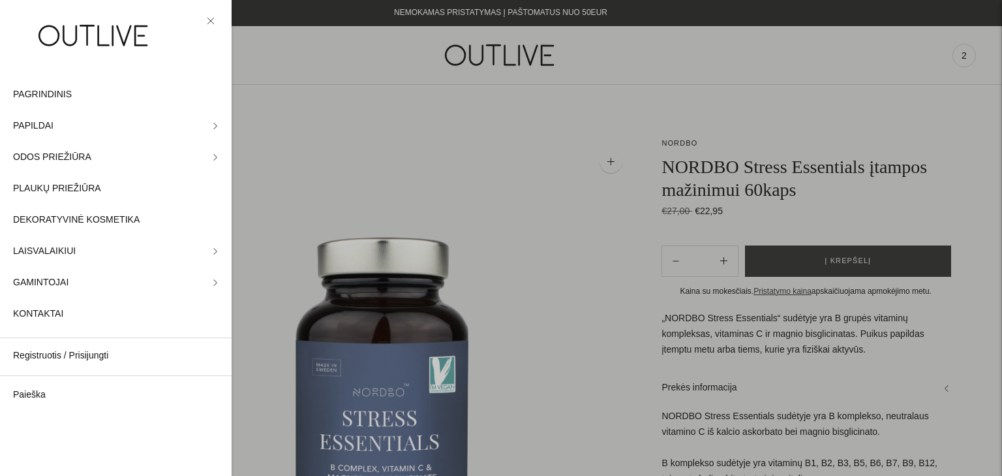
click at [489, 197] on div at bounding box center [501, 238] width 1002 height 476
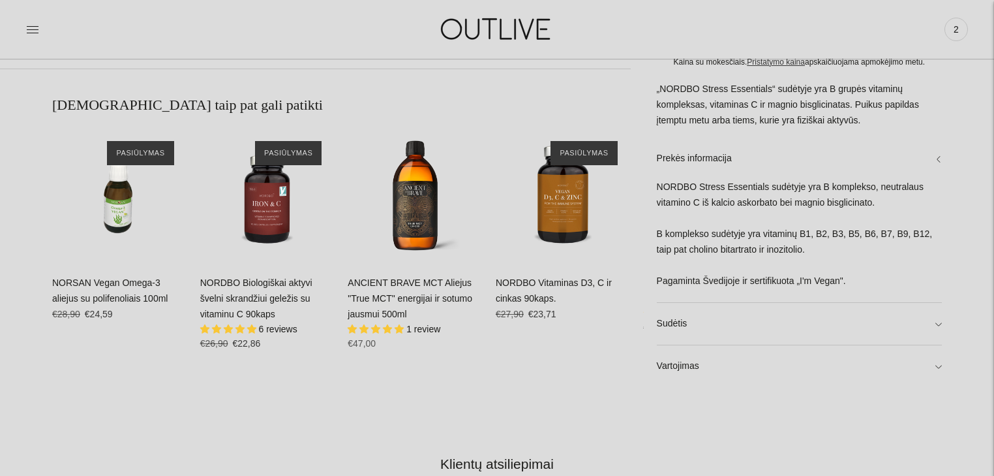
scroll to position [835, 0]
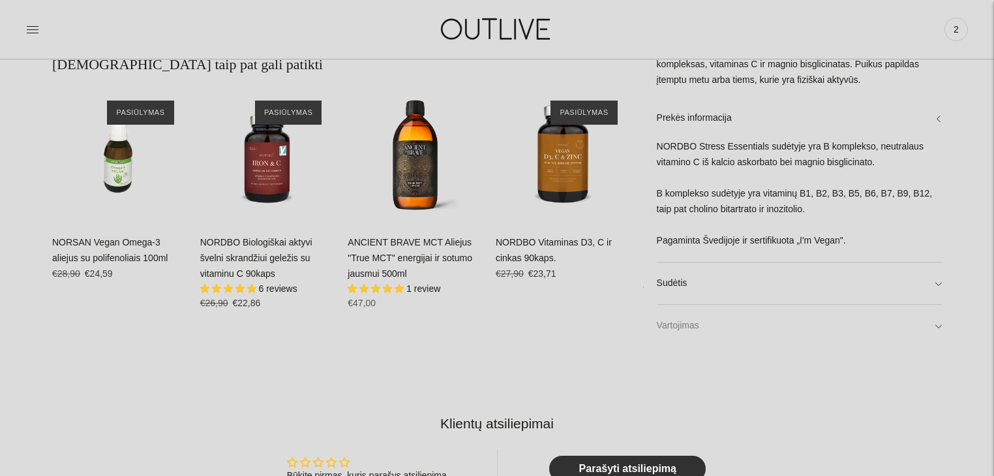
click at [894, 320] on link "Vartojimas" at bounding box center [799, 326] width 285 height 42
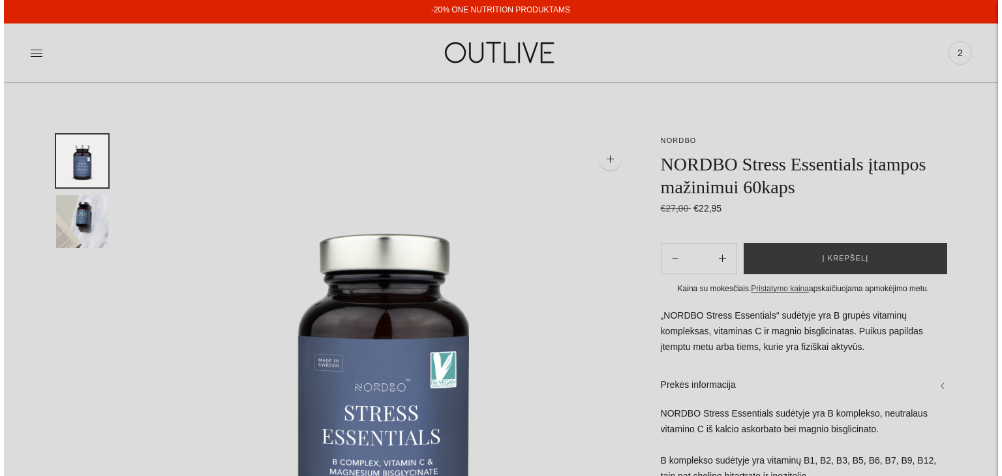
scroll to position [0, 0]
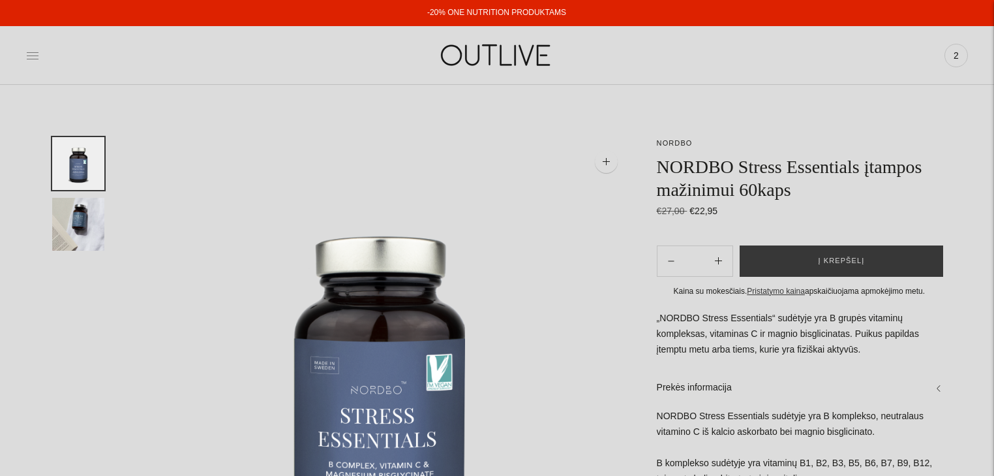
click at [29, 54] on icon at bounding box center [32, 55] width 13 height 13
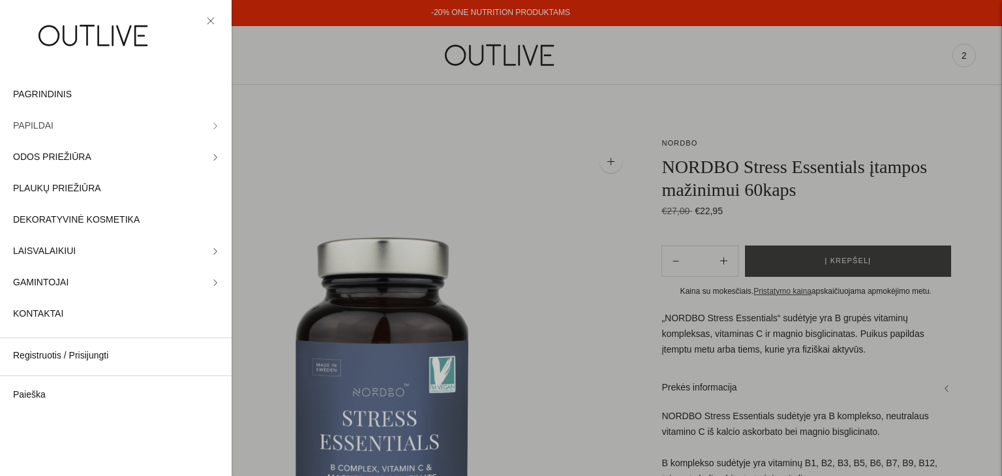
click at [25, 125] on span "PAPILDAI" at bounding box center [33, 126] width 40 height 16
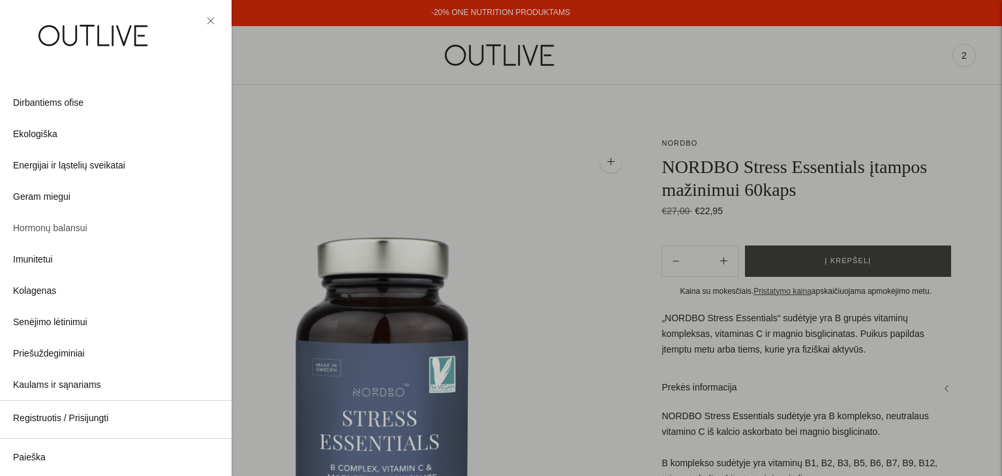
scroll to position [104, 0]
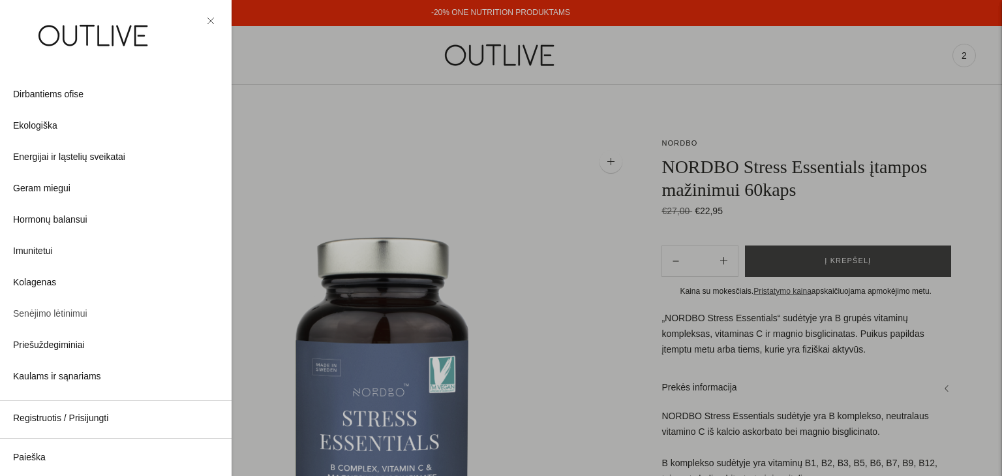
click at [57, 311] on span "Senėjimo lėtinimui" at bounding box center [50, 314] width 74 height 16
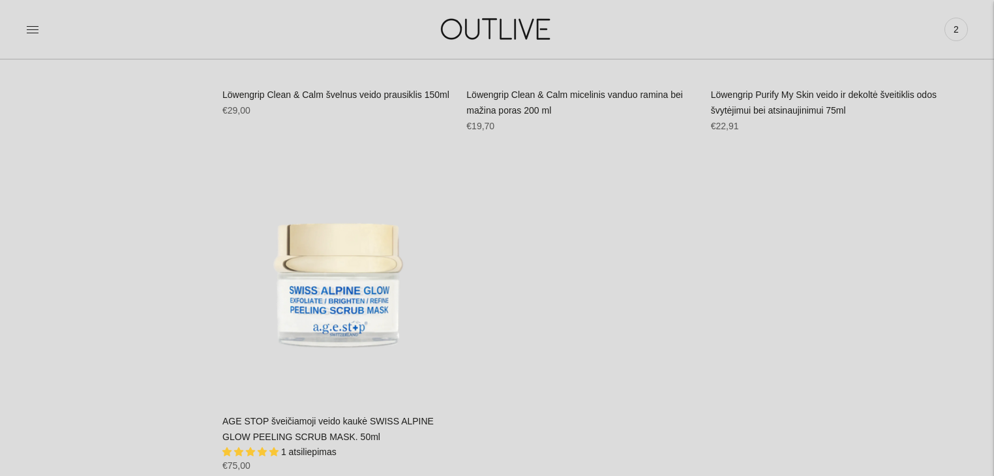
scroll to position [1774, 0]
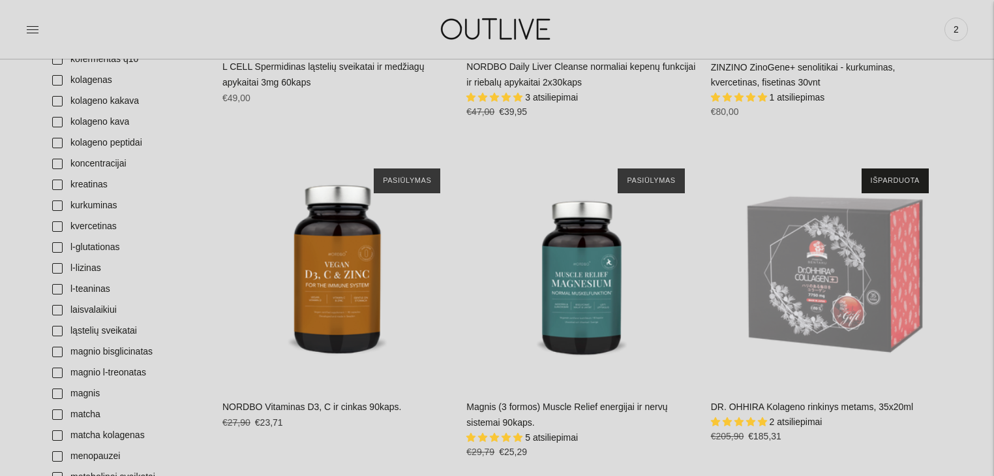
scroll to position [1618, 0]
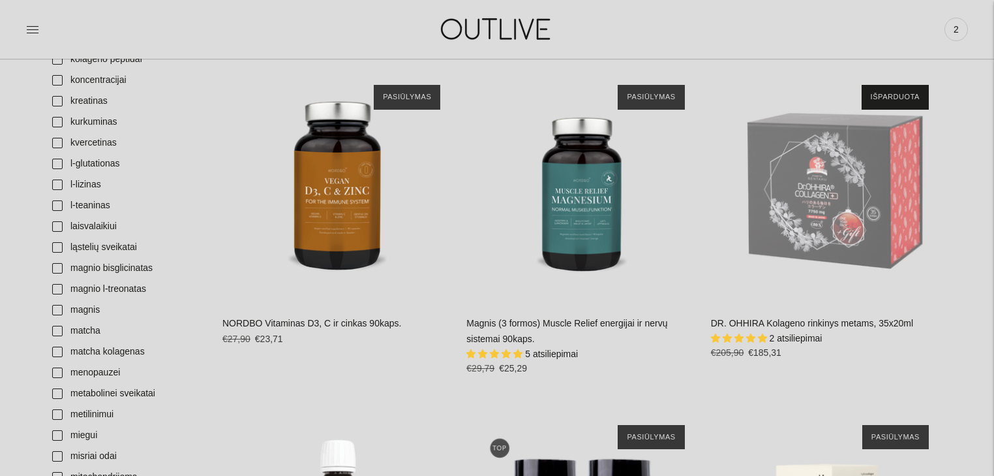
click at [296, 318] on link "NORDBO Vitaminas D3, C ir cinkas 90kaps." at bounding box center [311, 323] width 179 height 10
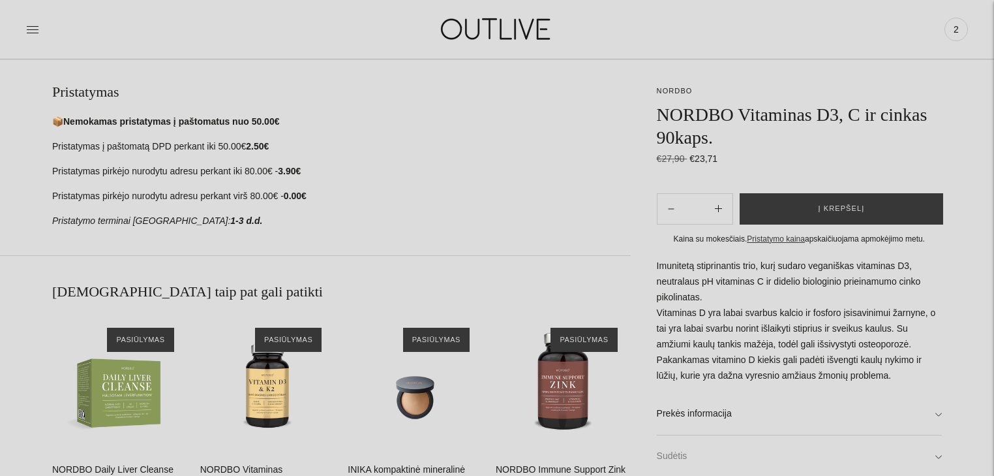
scroll to position [783, 0]
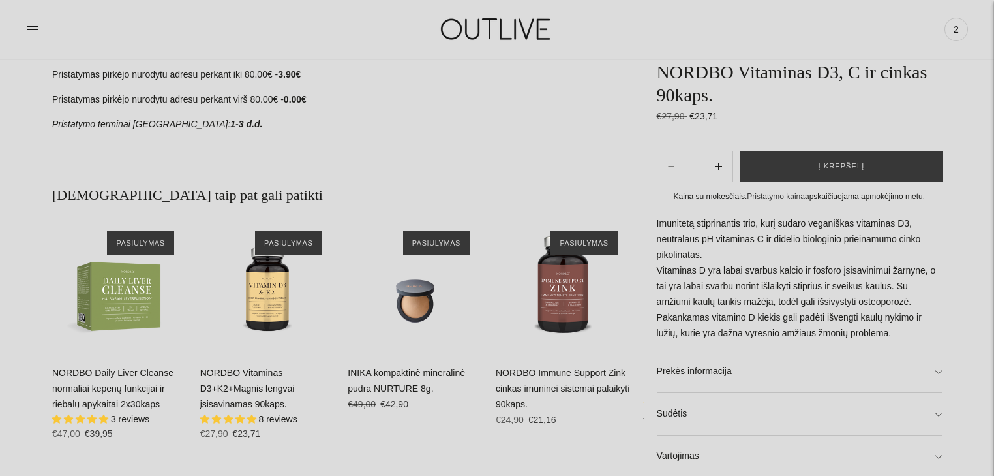
click at [558, 387] on link "NORDBO Immune Support Zink cinkas imuninei sistemai palaikyti 90kaps." at bounding box center [563, 388] width 134 height 42
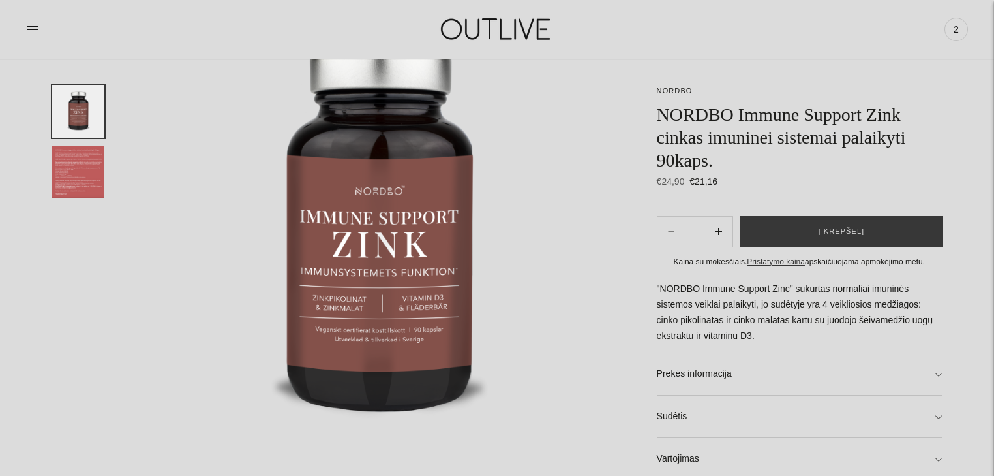
scroll to position [157, 0]
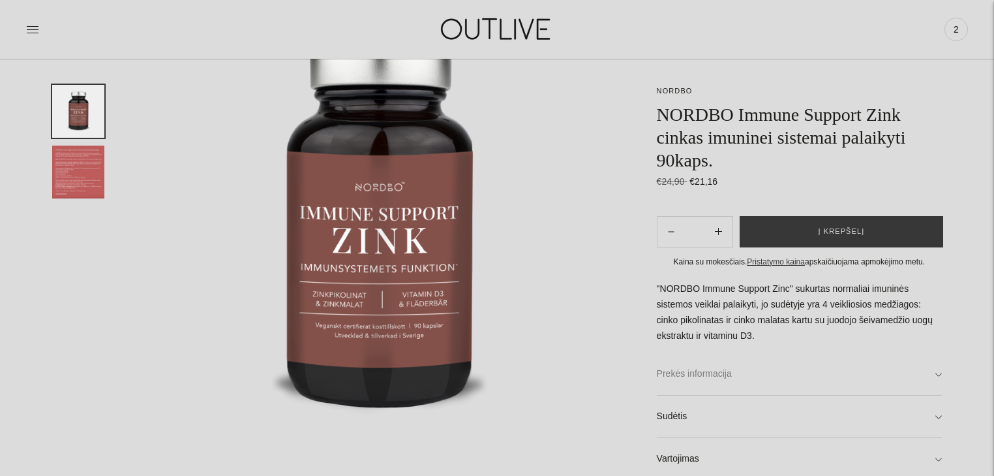
click at [847, 377] on link "Prekės informacija" at bounding box center [799, 374] width 285 height 42
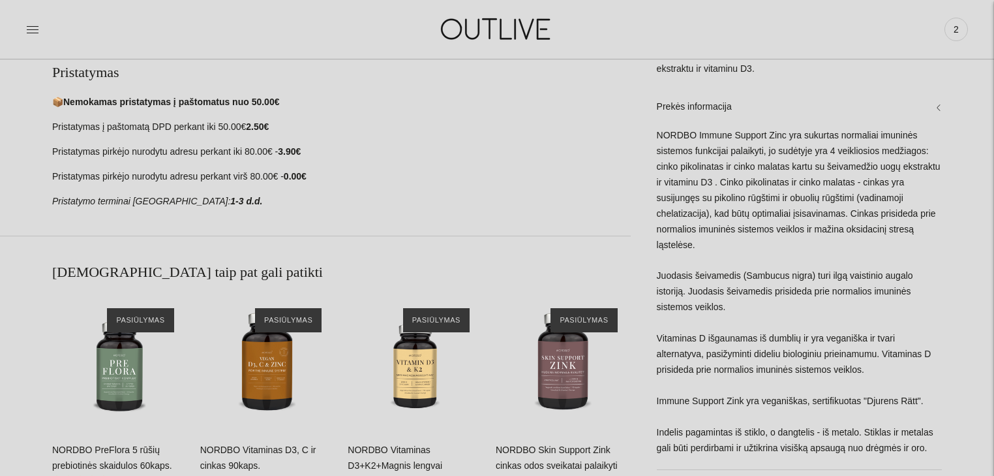
scroll to position [783, 0]
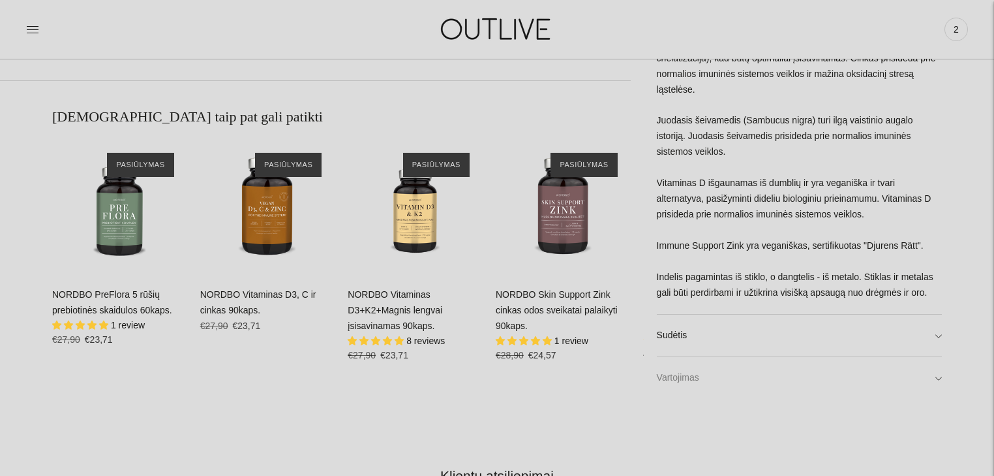
click at [881, 375] on link "Vartojimas" at bounding box center [799, 378] width 285 height 42
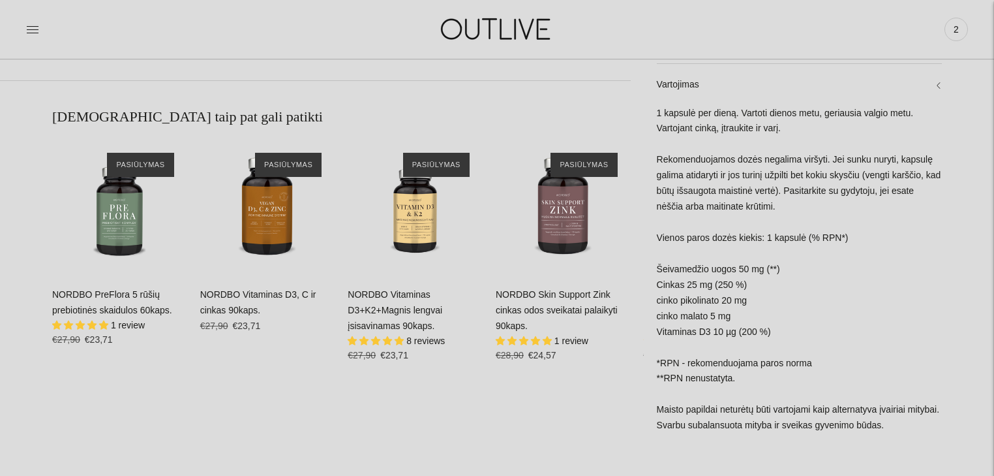
click at [545, 298] on link "NORDBO Skin Support Zink cinkas odos sveikatai palaikyti 90kaps." at bounding box center [557, 310] width 122 height 42
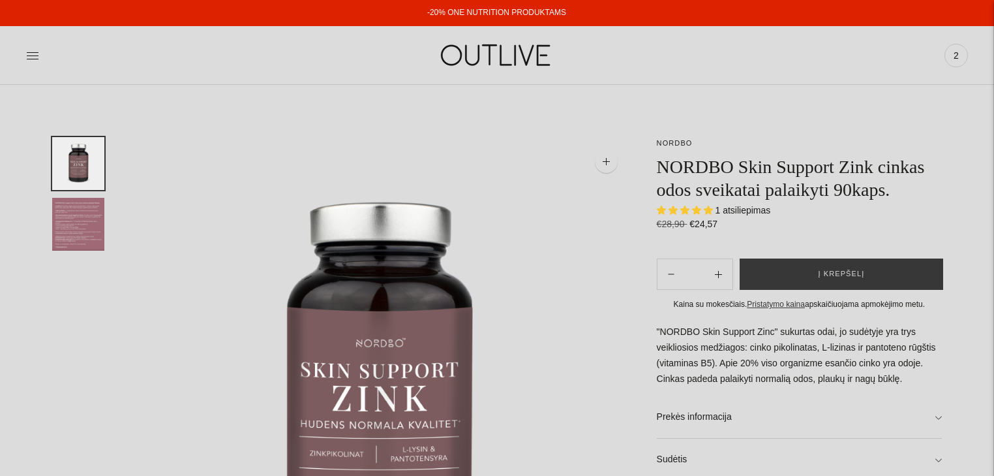
select select "**********"
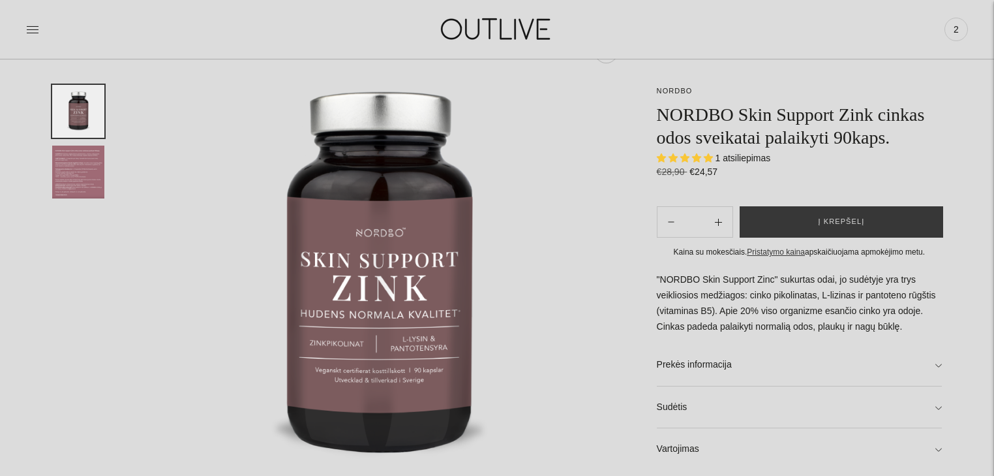
scroll to position [157, 0]
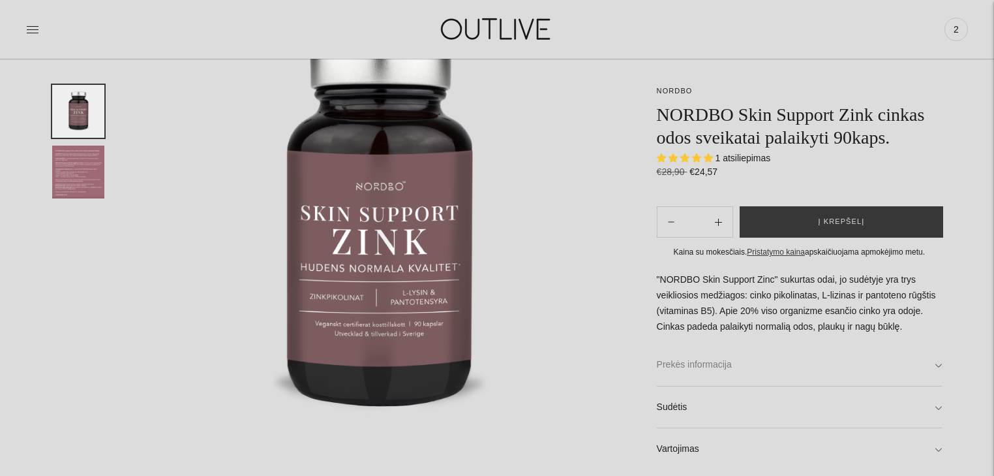
click at [921, 363] on link "Prekės informacija" at bounding box center [799, 365] width 285 height 42
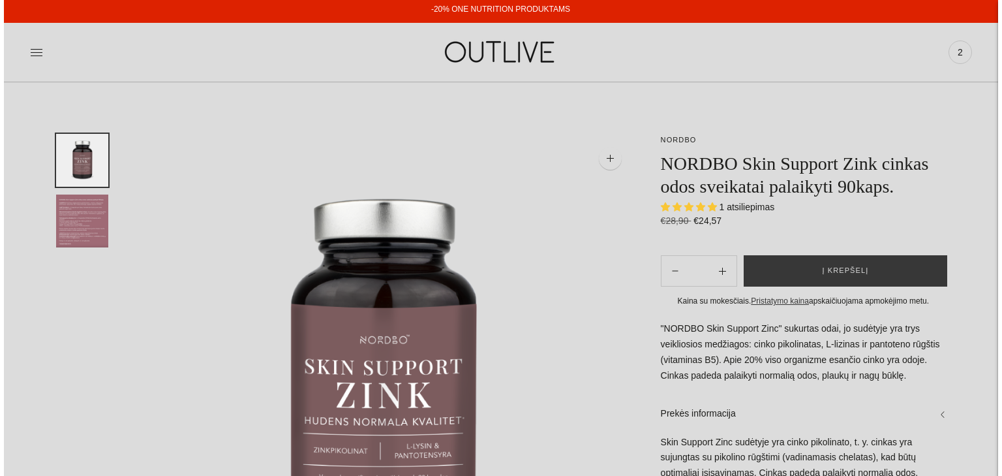
scroll to position [0, 0]
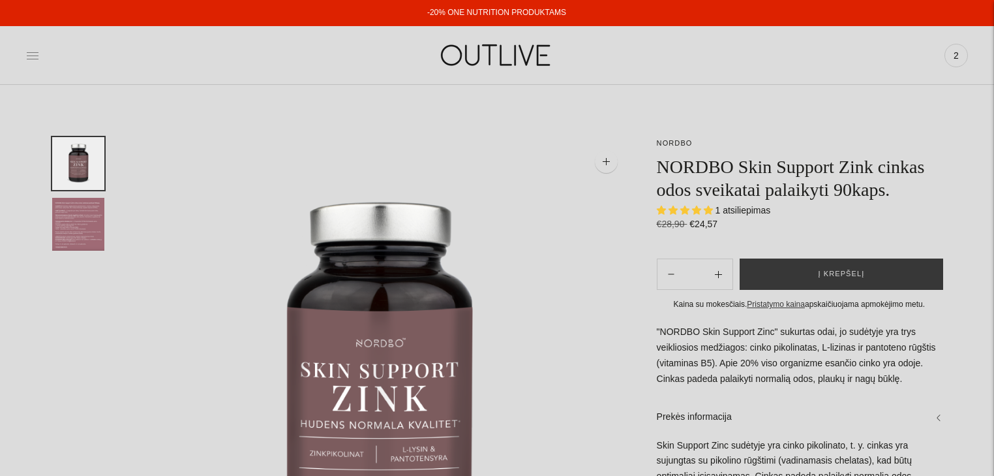
click at [27, 52] on icon at bounding box center [32, 55] width 13 height 13
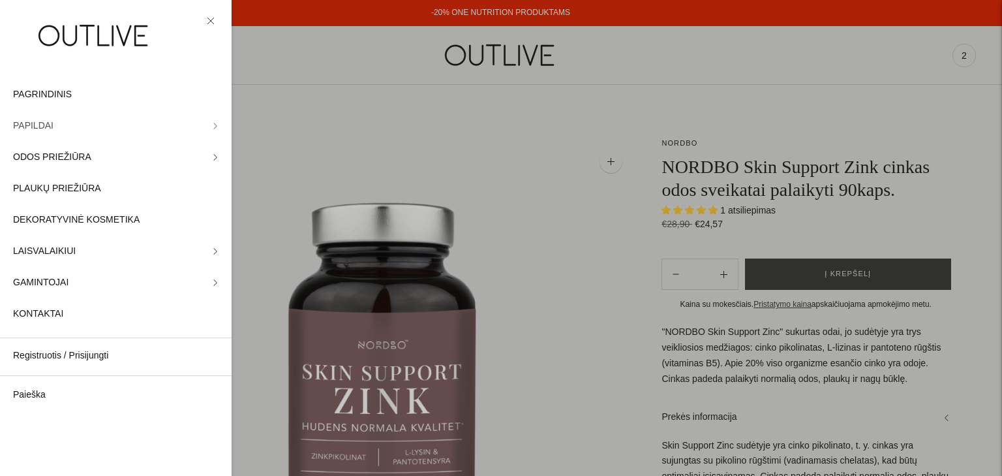
click at [39, 125] on span "PAPILDAI" at bounding box center [33, 126] width 40 height 16
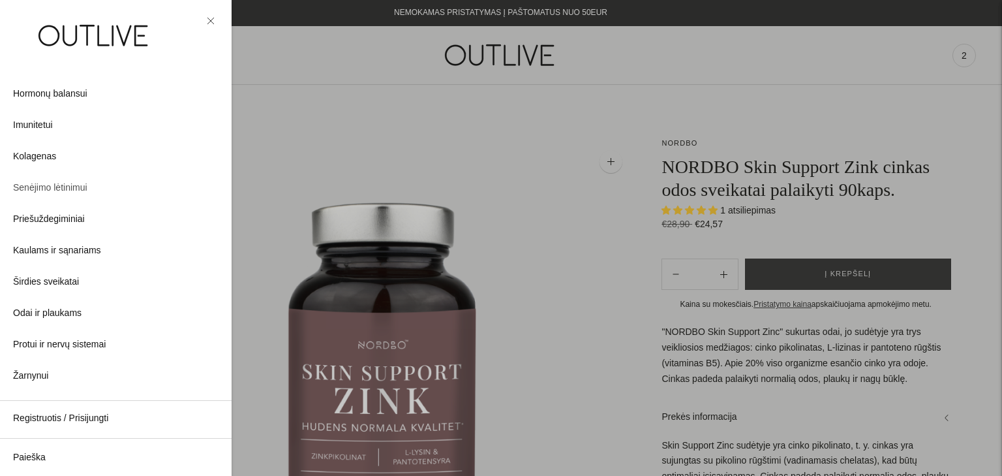
scroll to position [261, 0]
click at [55, 281] on span "Odai ir plaukams" at bounding box center [47, 283] width 68 height 16
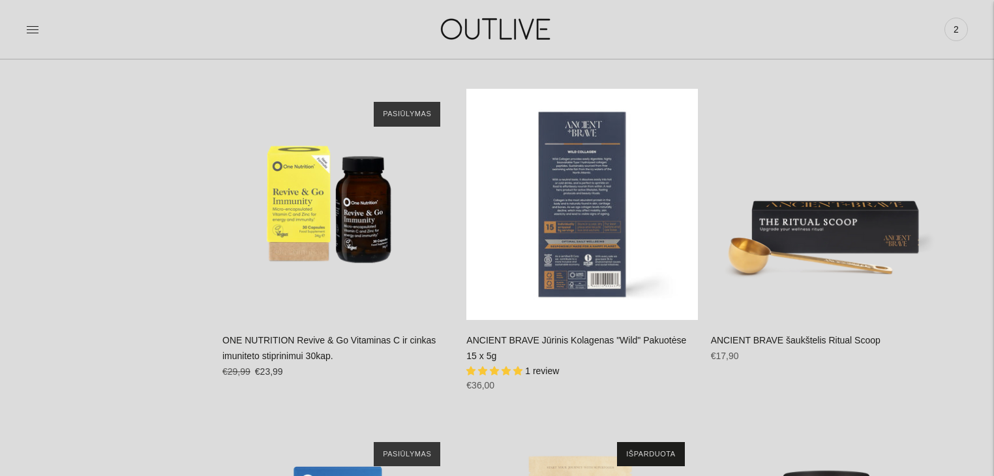
scroll to position [3758, 0]
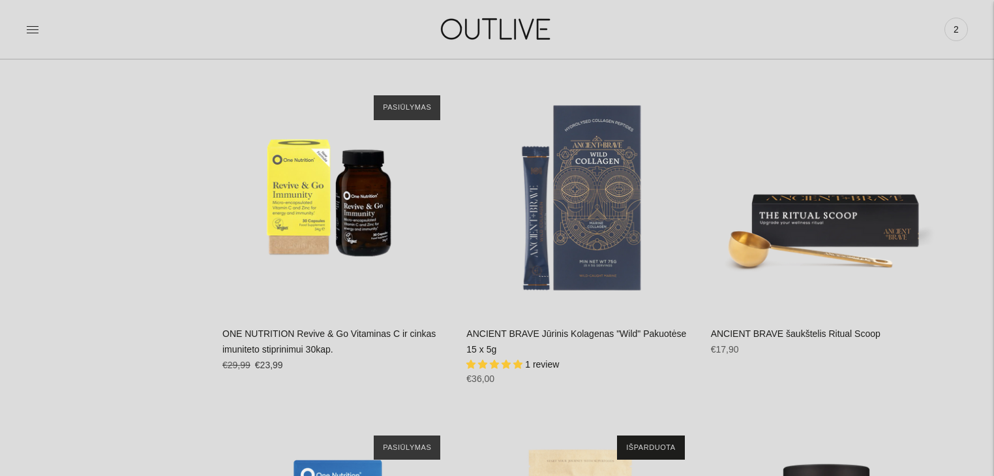
click at [321, 331] on link "ONE NUTRITION Revive & Go Vitaminas C ir cinkas imuniteto stiprinimui 30kap." at bounding box center [328, 341] width 213 height 26
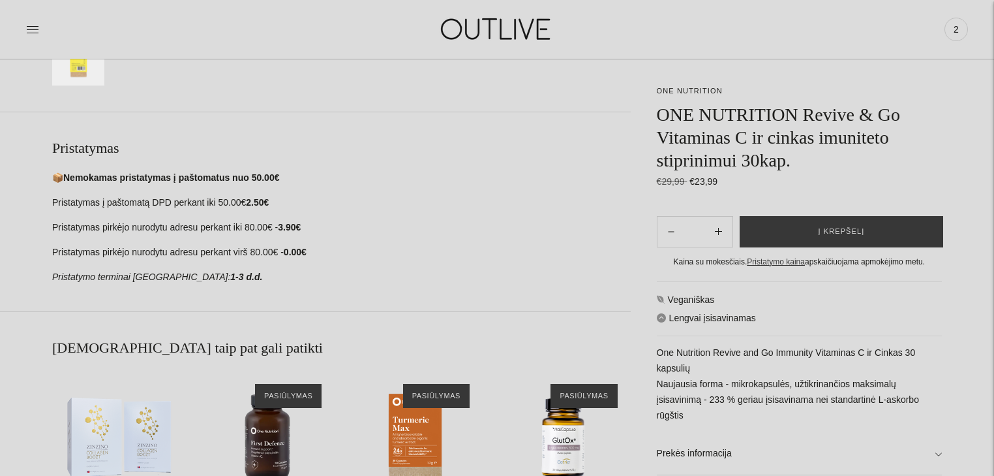
scroll to position [574, 0]
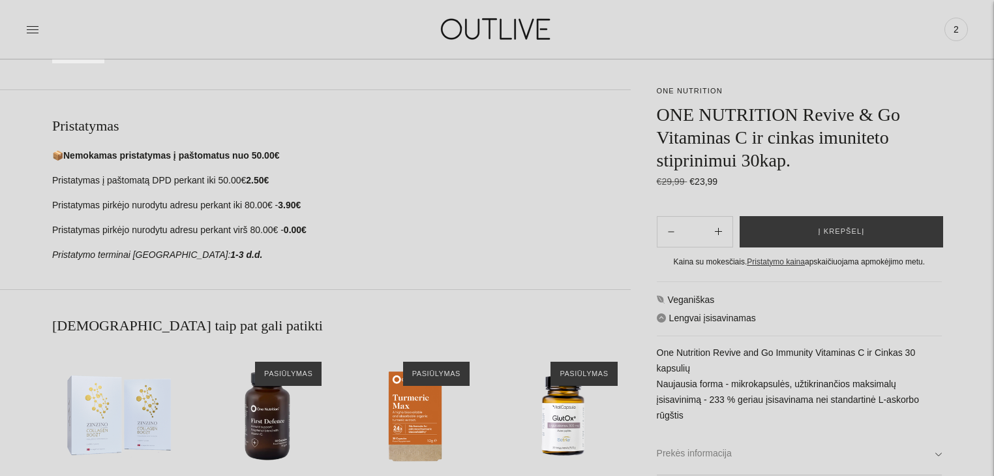
click at [914, 438] on link "Prekės informacija" at bounding box center [799, 454] width 285 height 42
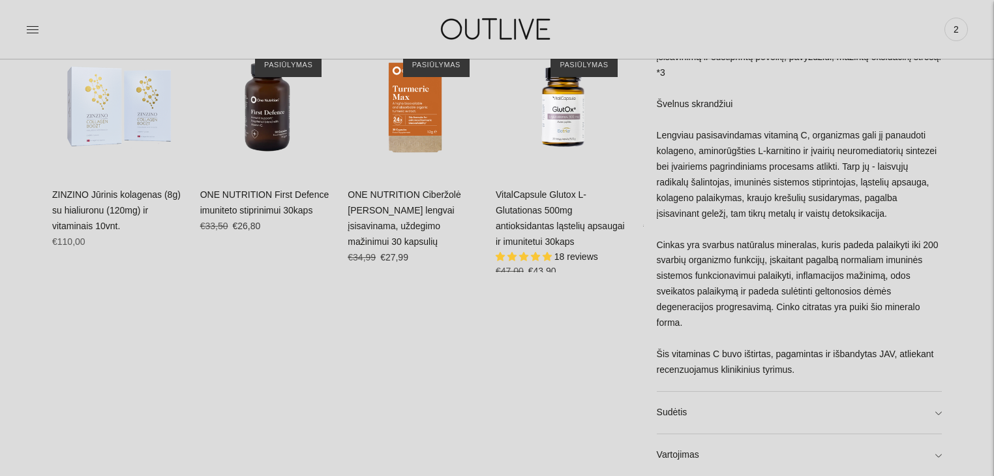
scroll to position [887, 0]
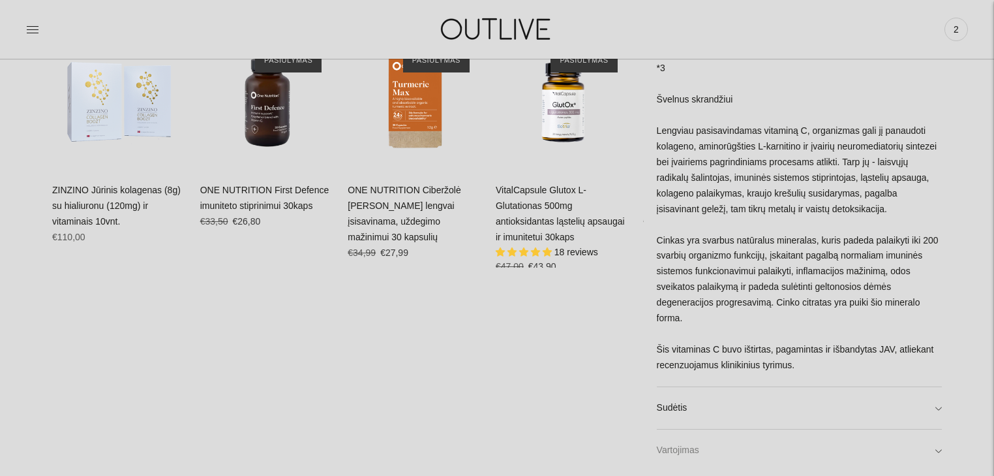
click at [853, 442] on link "Vartojimas" at bounding box center [799, 450] width 285 height 42
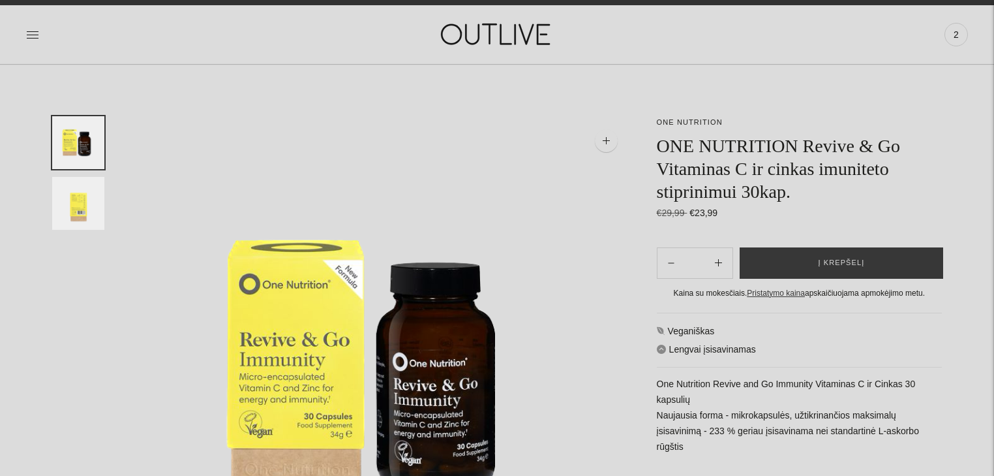
scroll to position [0, 0]
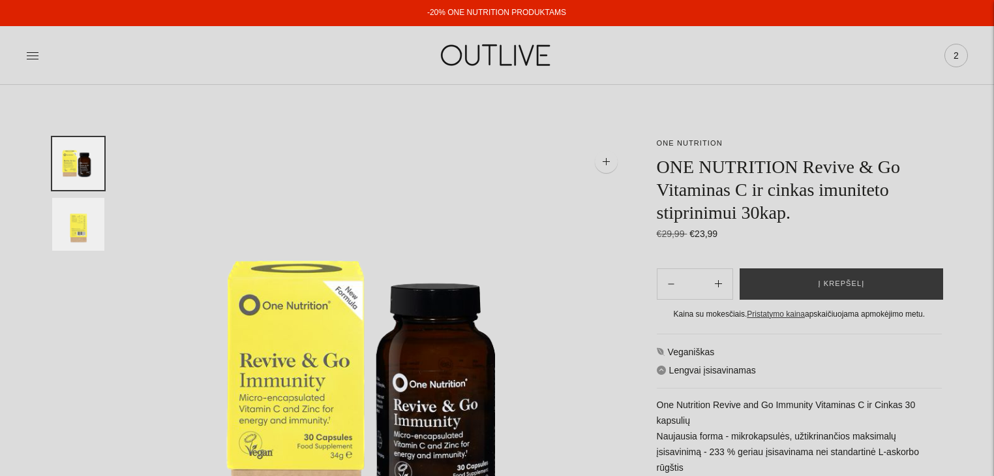
click at [955, 53] on span "2" at bounding box center [956, 55] width 18 height 18
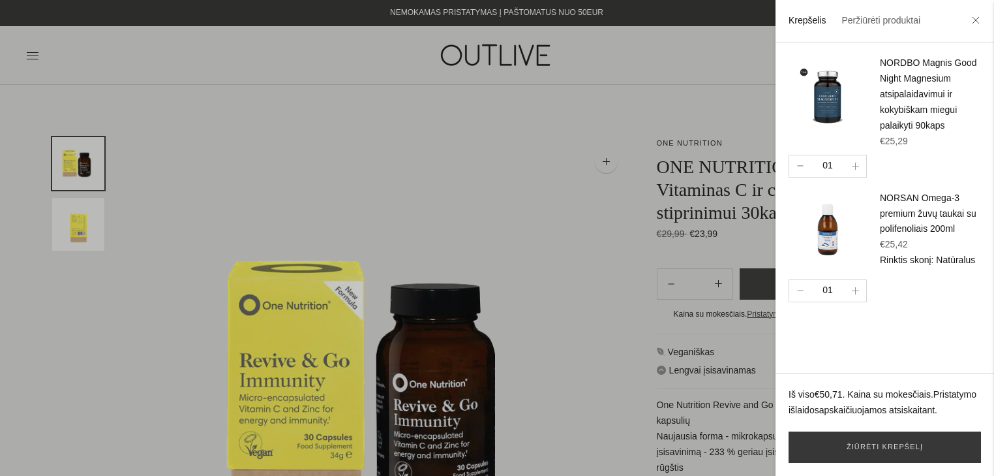
click at [795, 177] on button "button" at bounding box center [800, 166] width 22 height 22
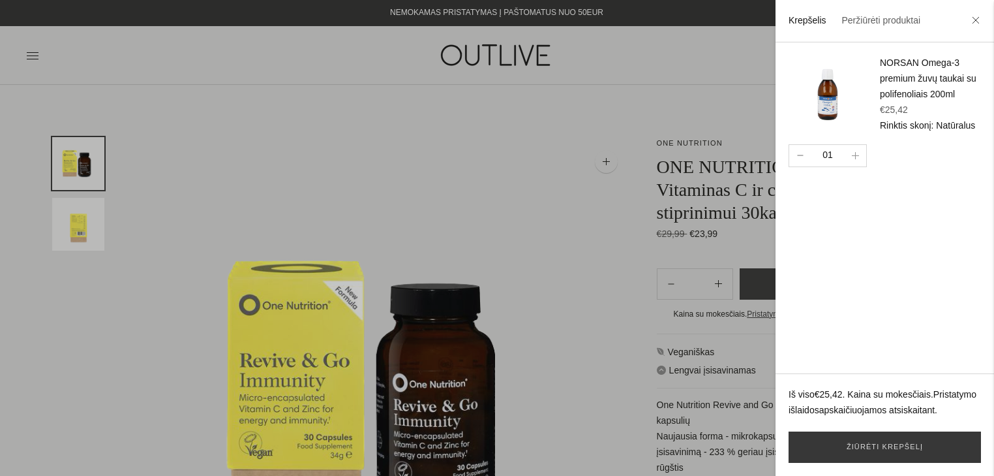
click at [795, 165] on button "button" at bounding box center [800, 156] width 22 height 22
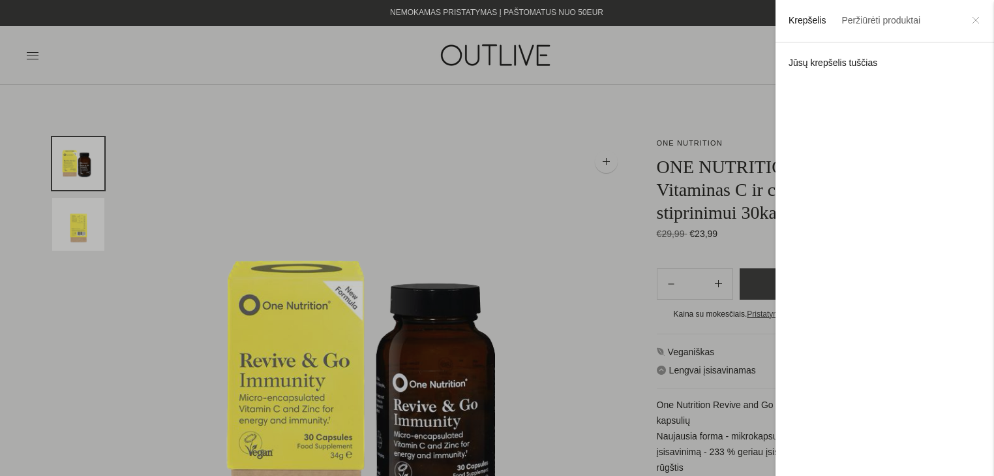
click at [972, 18] on icon at bounding box center [976, 20] width 8 height 8
